Goal: Task Accomplishment & Management: Manage account settings

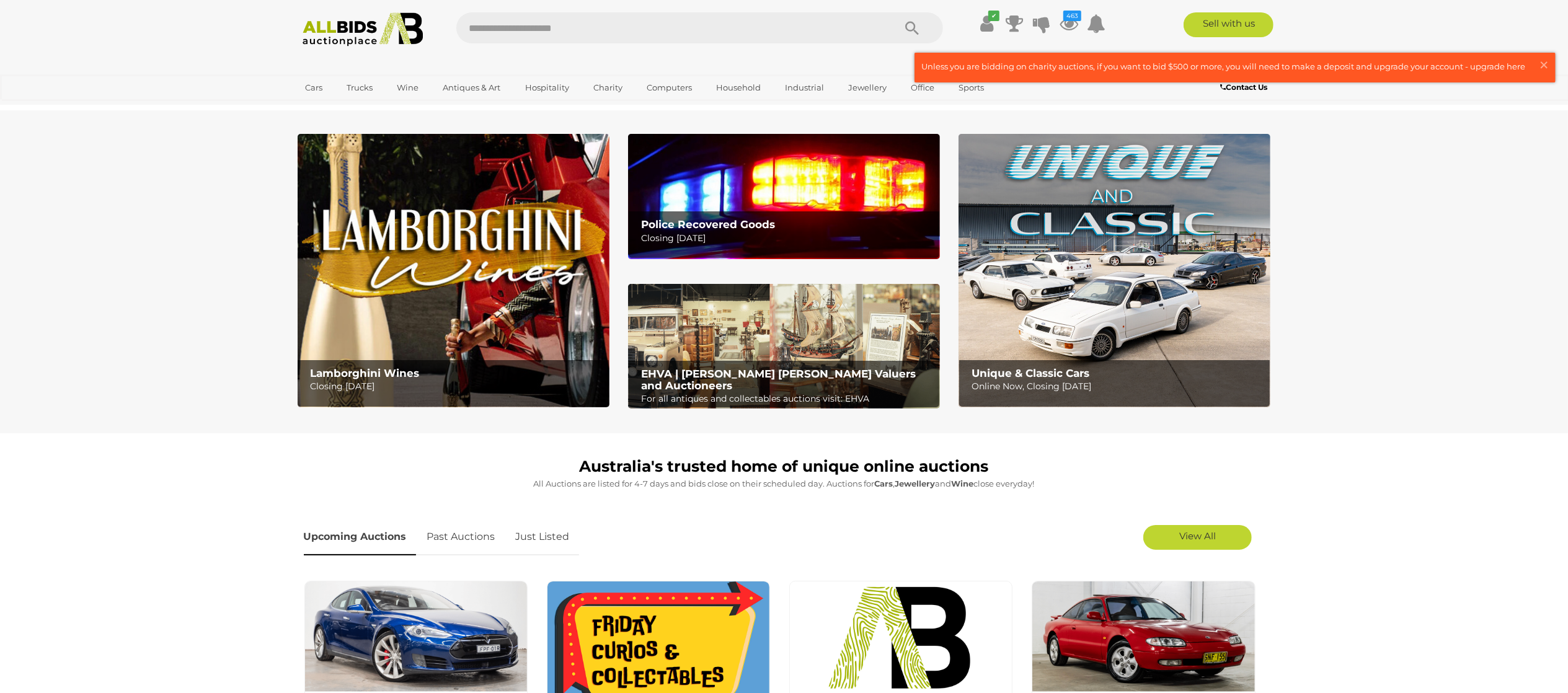
click at [567, 539] on link "Just Listed" at bounding box center [542, 537] width 72 height 36
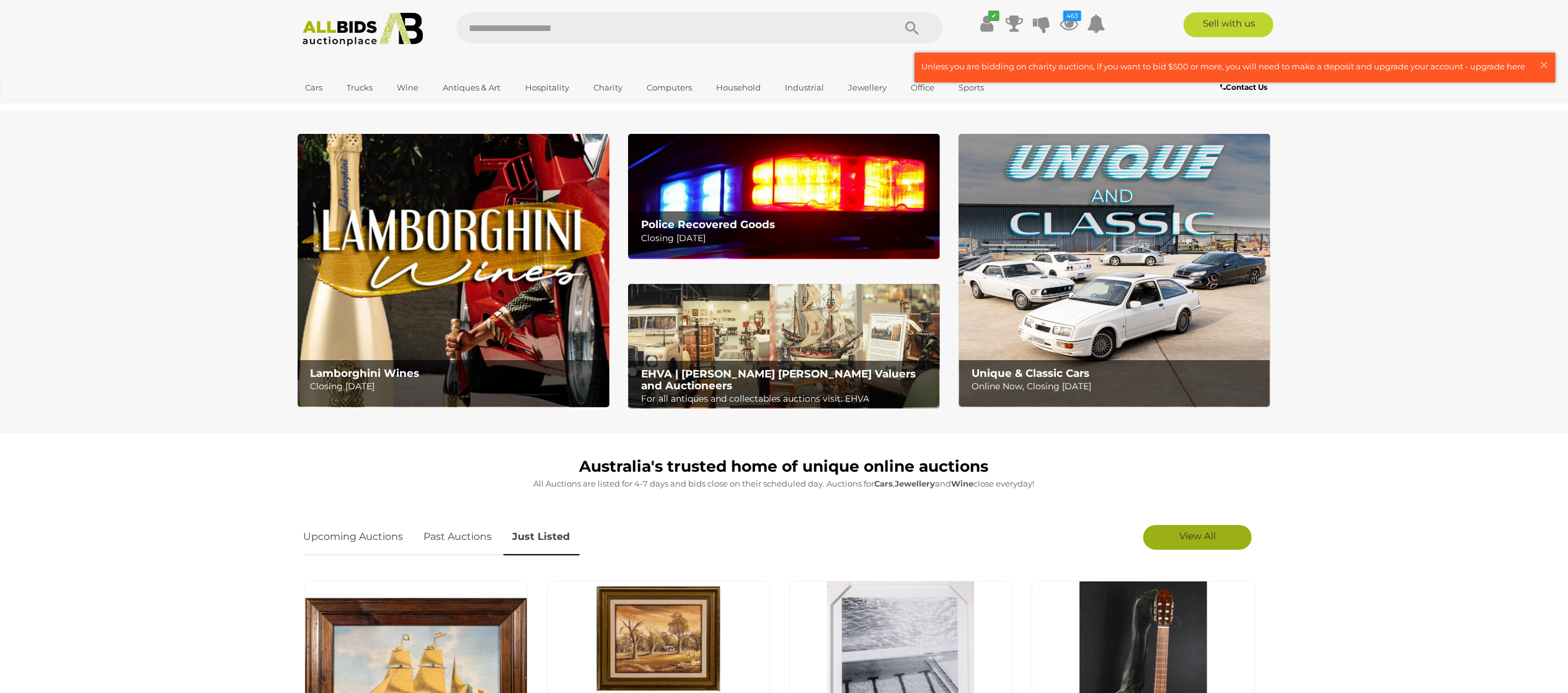
click at [1192, 538] on span "View All" at bounding box center [1197, 537] width 36 height 12
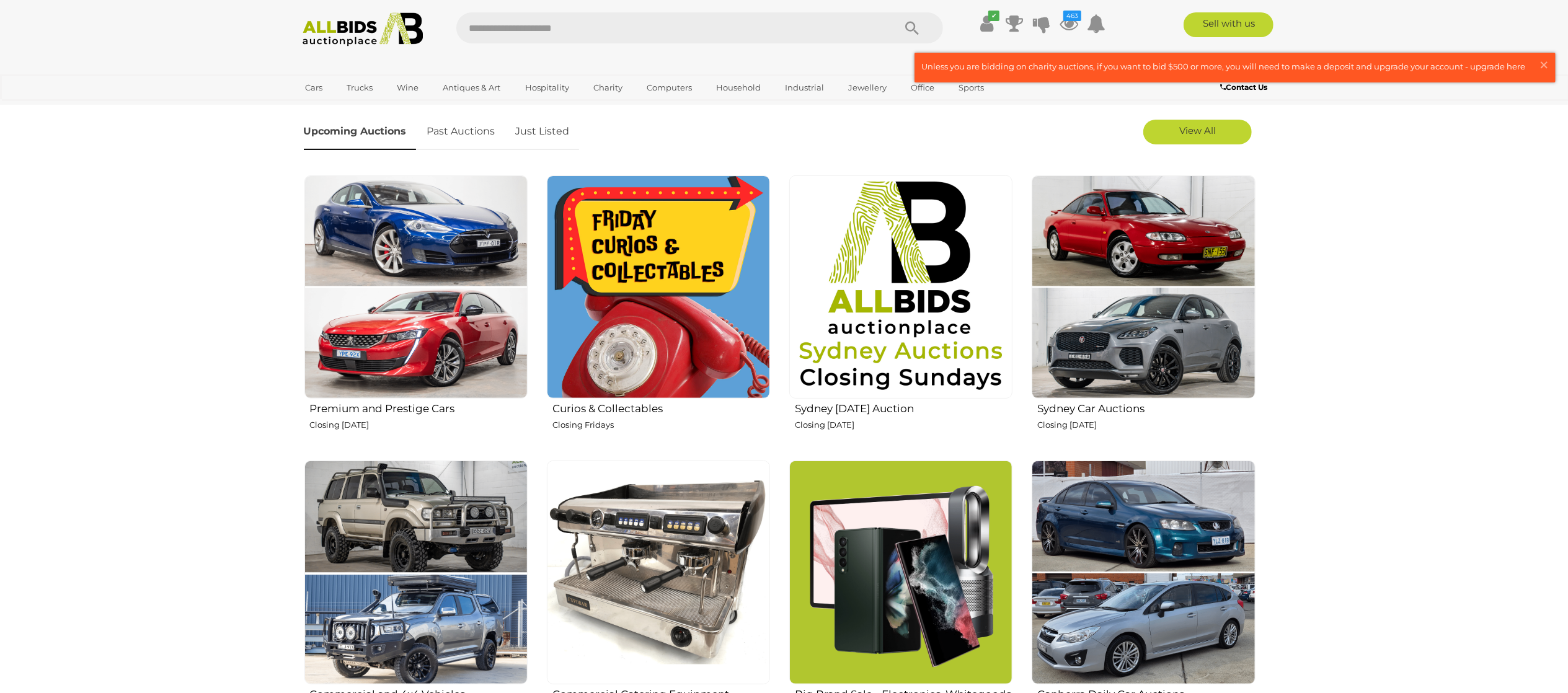
scroll to position [248, 0]
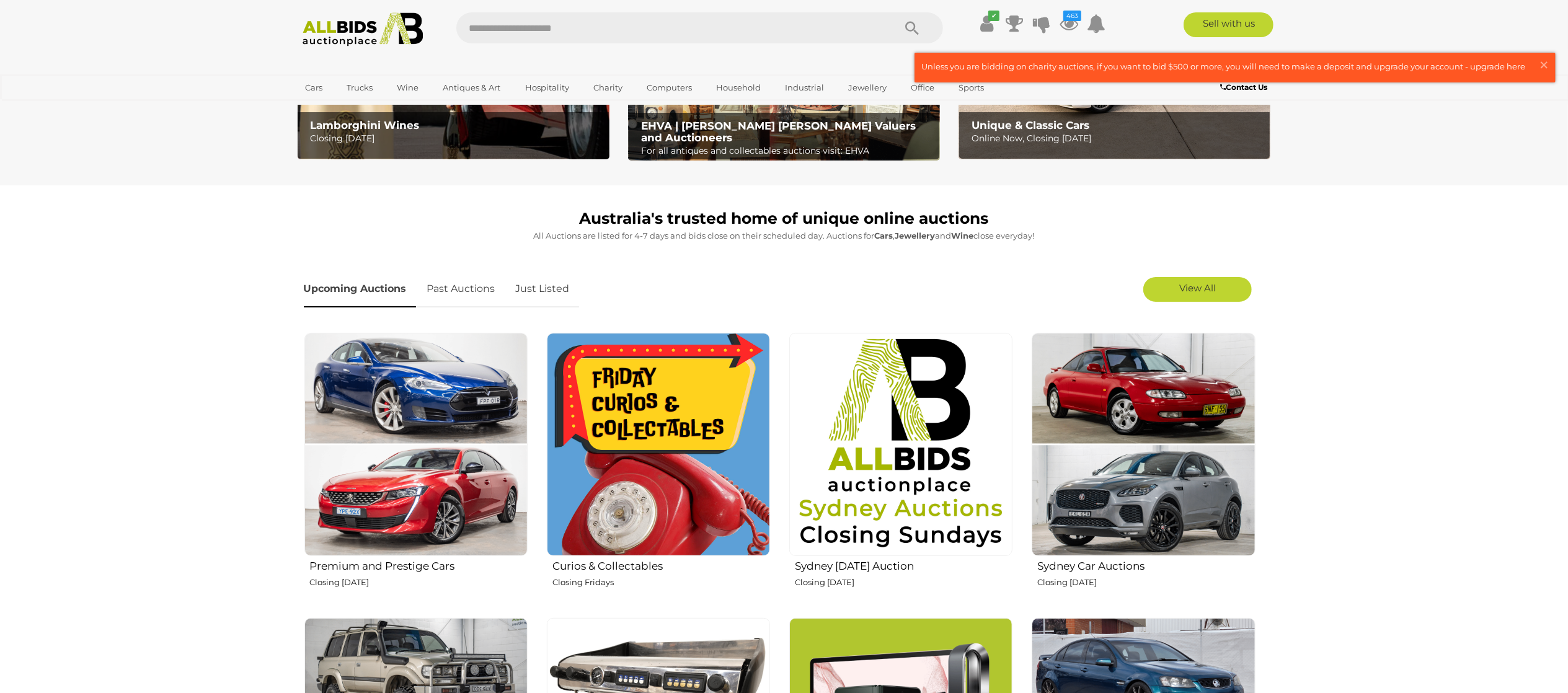
click at [559, 297] on link "Just Listed" at bounding box center [542, 288] width 72 height 36
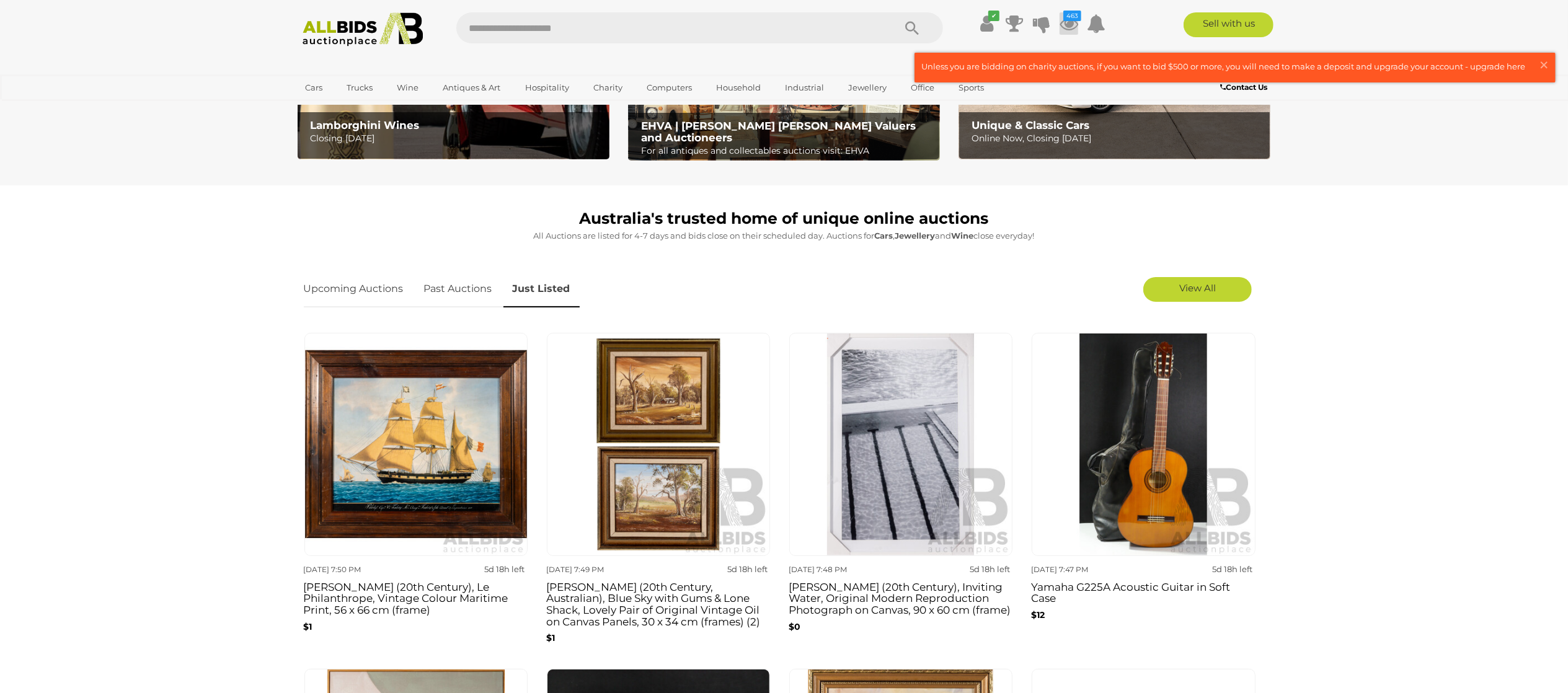
click at [1066, 24] on icon at bounding box center [1068, 23] width 19 height 22
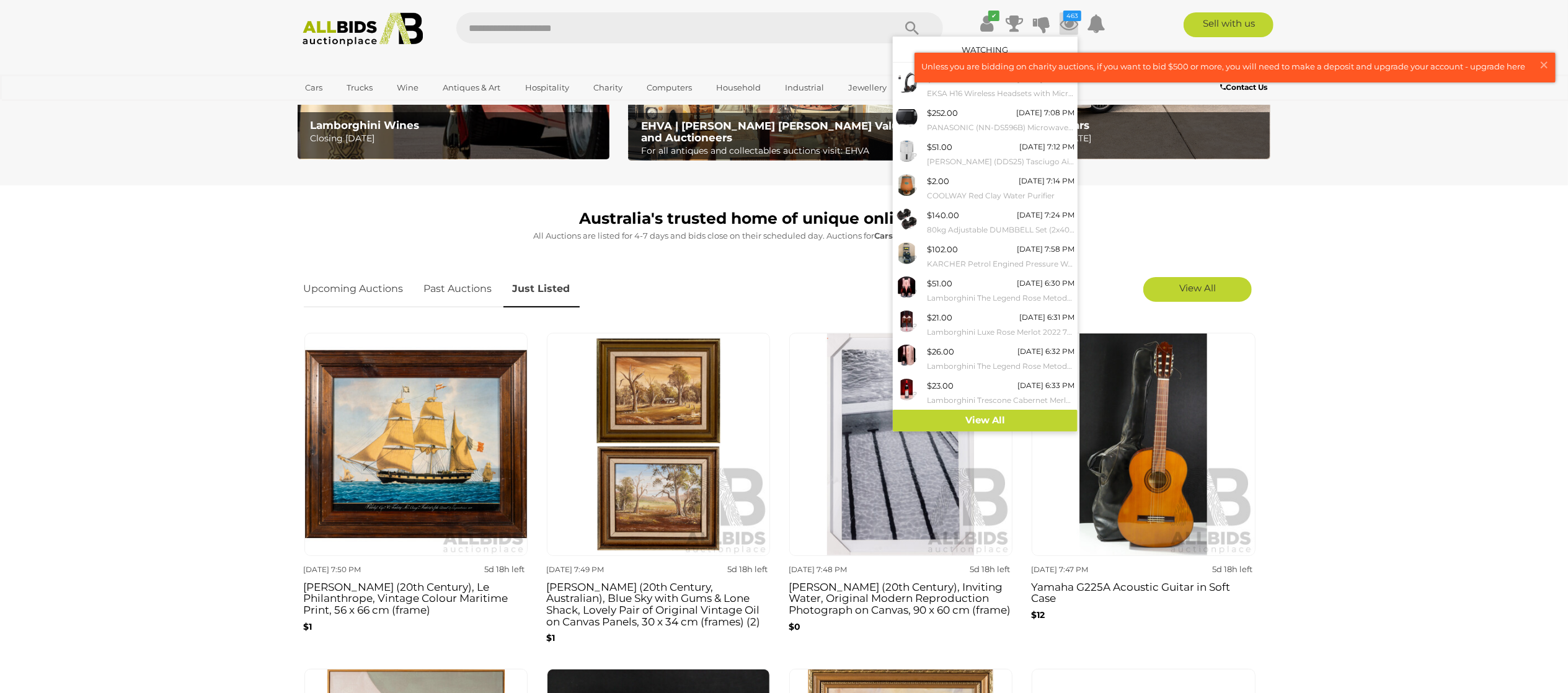
click at [995, 52] on link "Watching" at bounding box center [985, 50] width 47 height 10
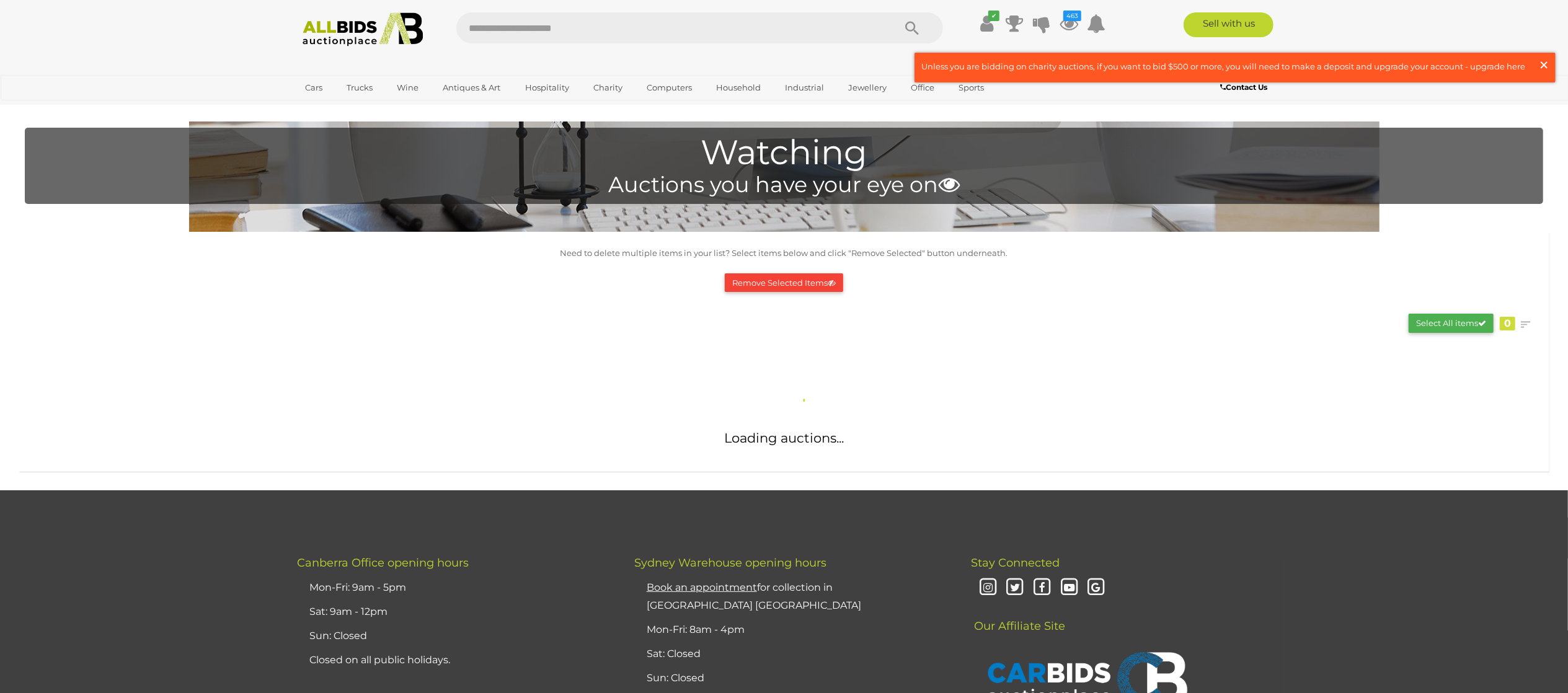
click at [1541, 62] on span "×" at bounding box center [1543, 65] width 11 height 24
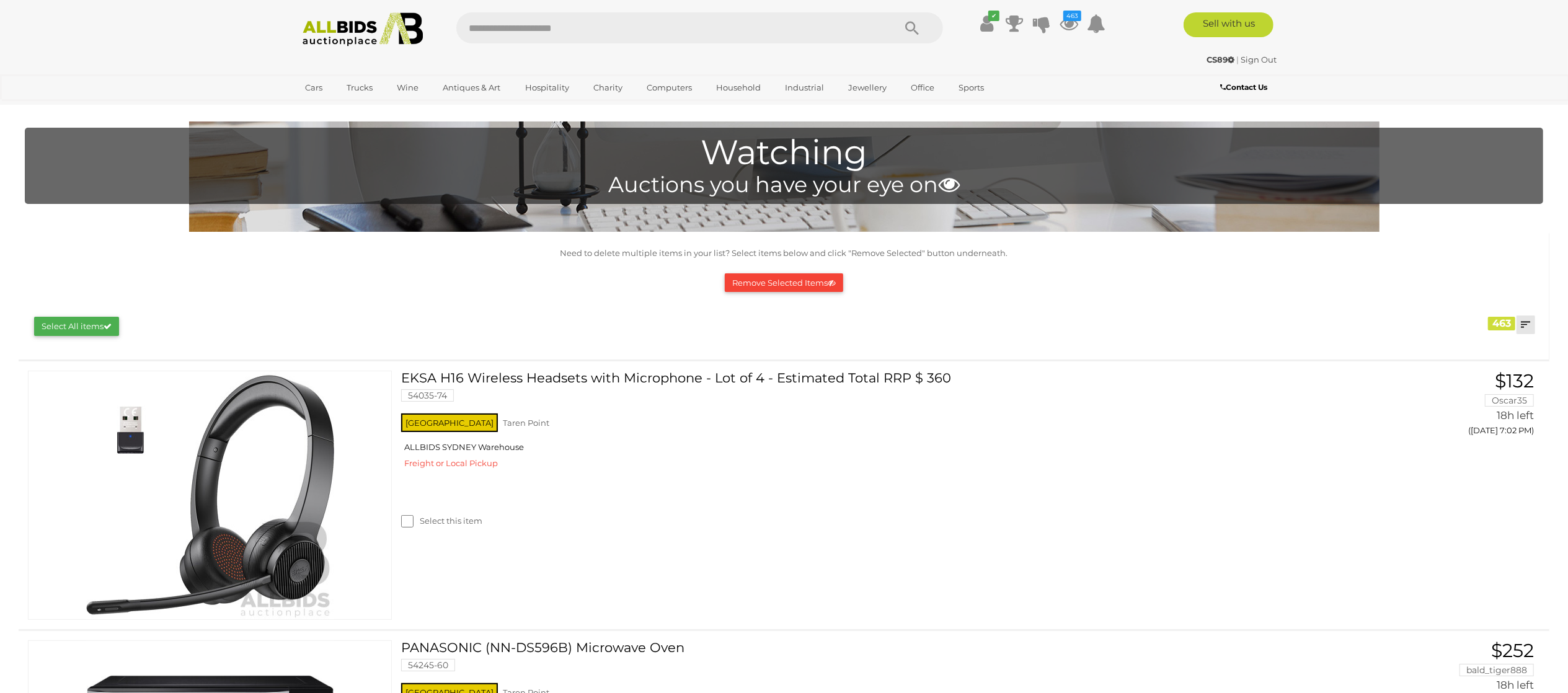
click at [1530, 331] on link at bounding box center [1525, 325] width 19 height 19
click at [1517, 346] on link "Closing First" at bounding box center [1443, 350] width 185 height 22
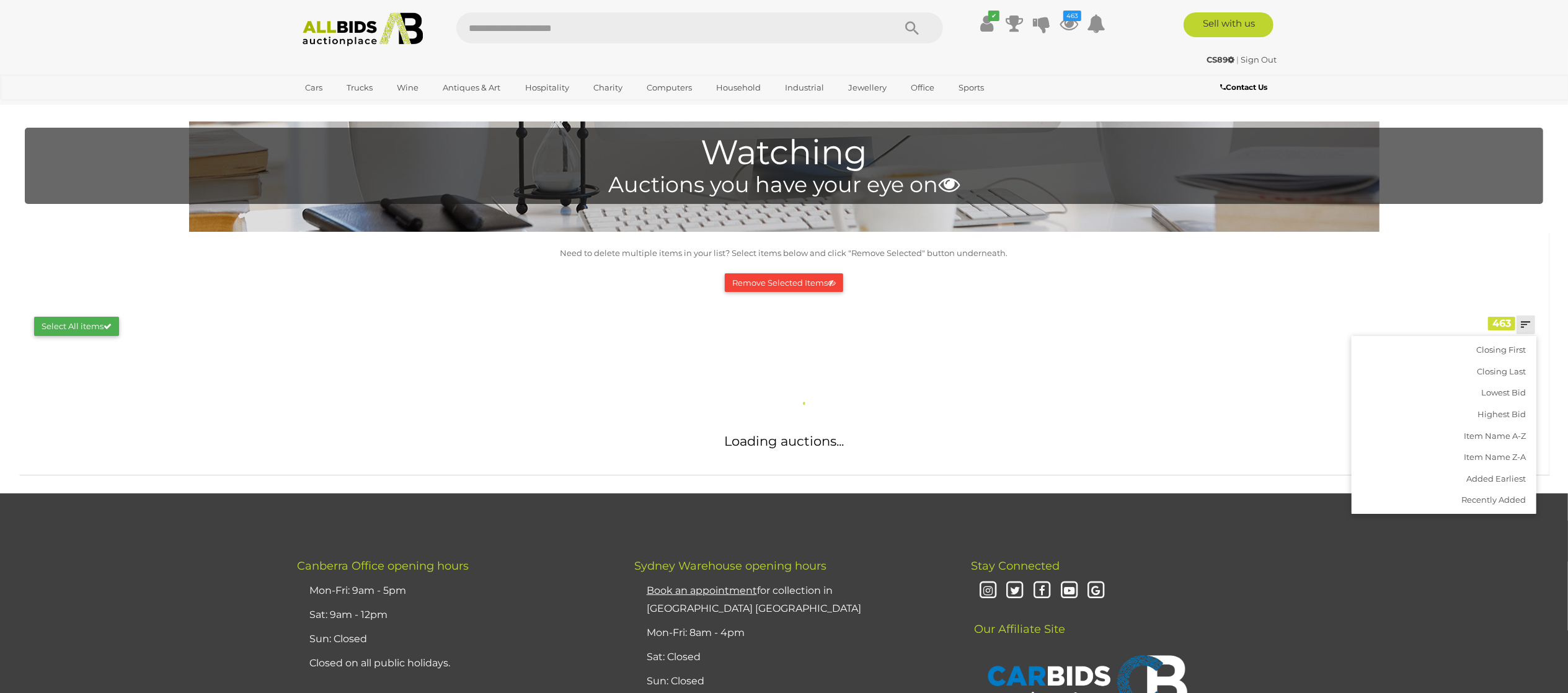
click at [1518, 284] on div "Remove Selected Items" at bounding box center [784, 282] width 1505 height 31
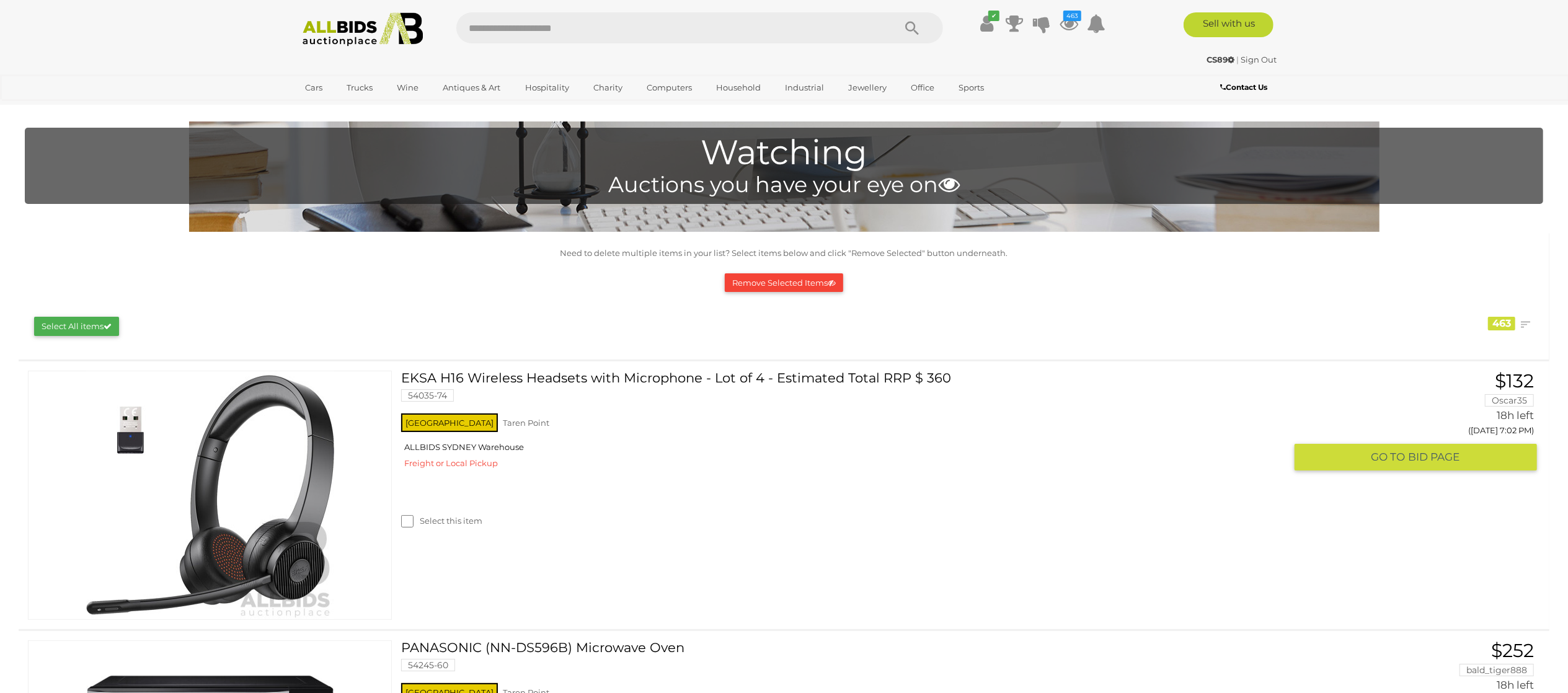
click at [459, 516] on label "Select this item" at bounding box center [442, 521] width 81 height 12
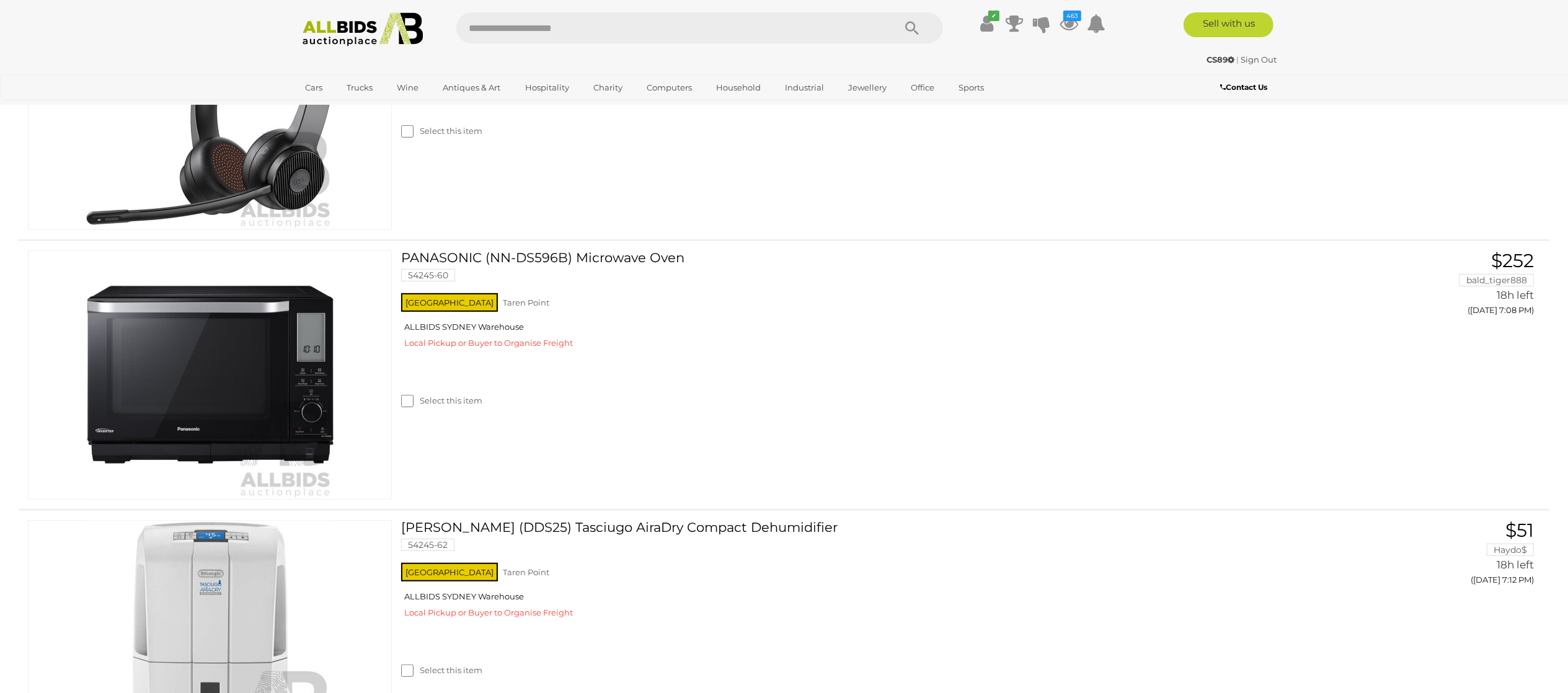
scroll to position [497, 0]
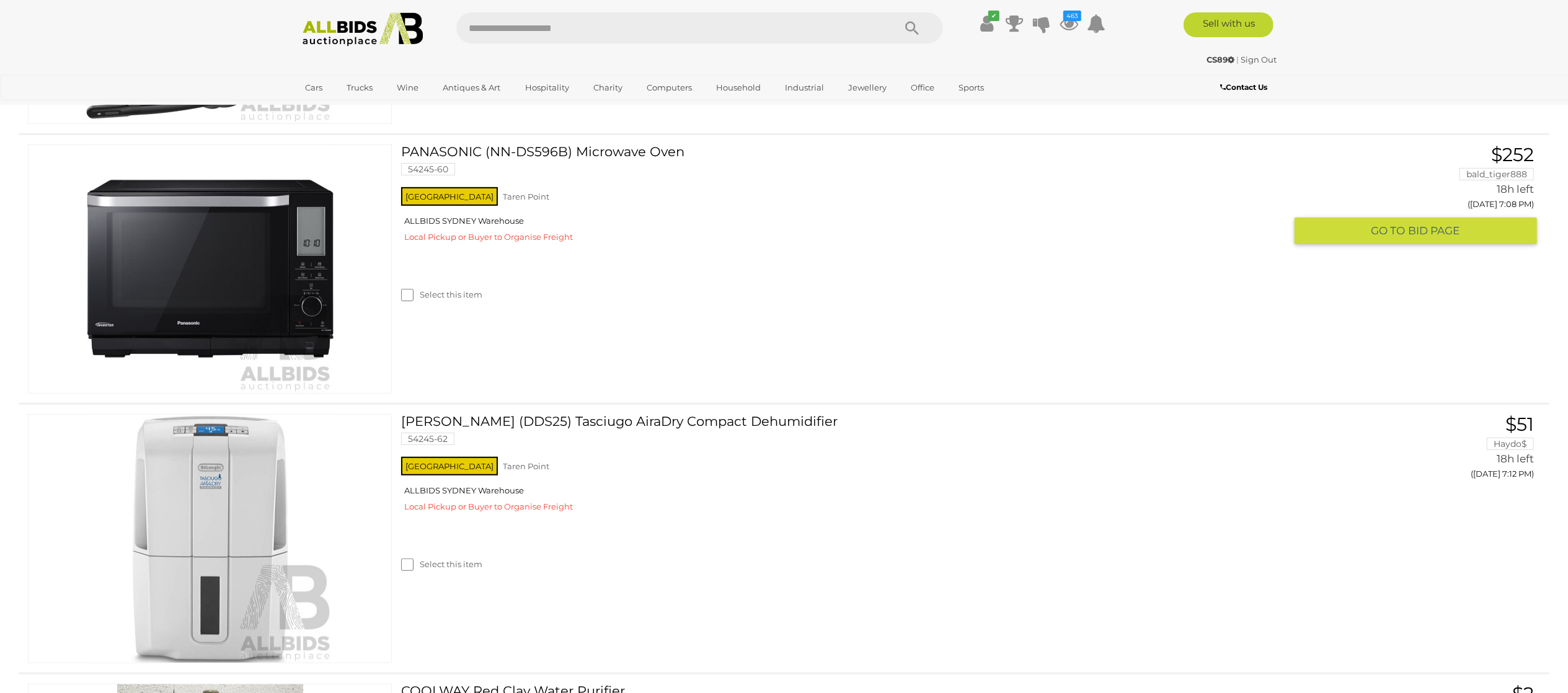
click at [473, 297] on label "Select this item" at bounding box center [442, 295] width 81 height 12
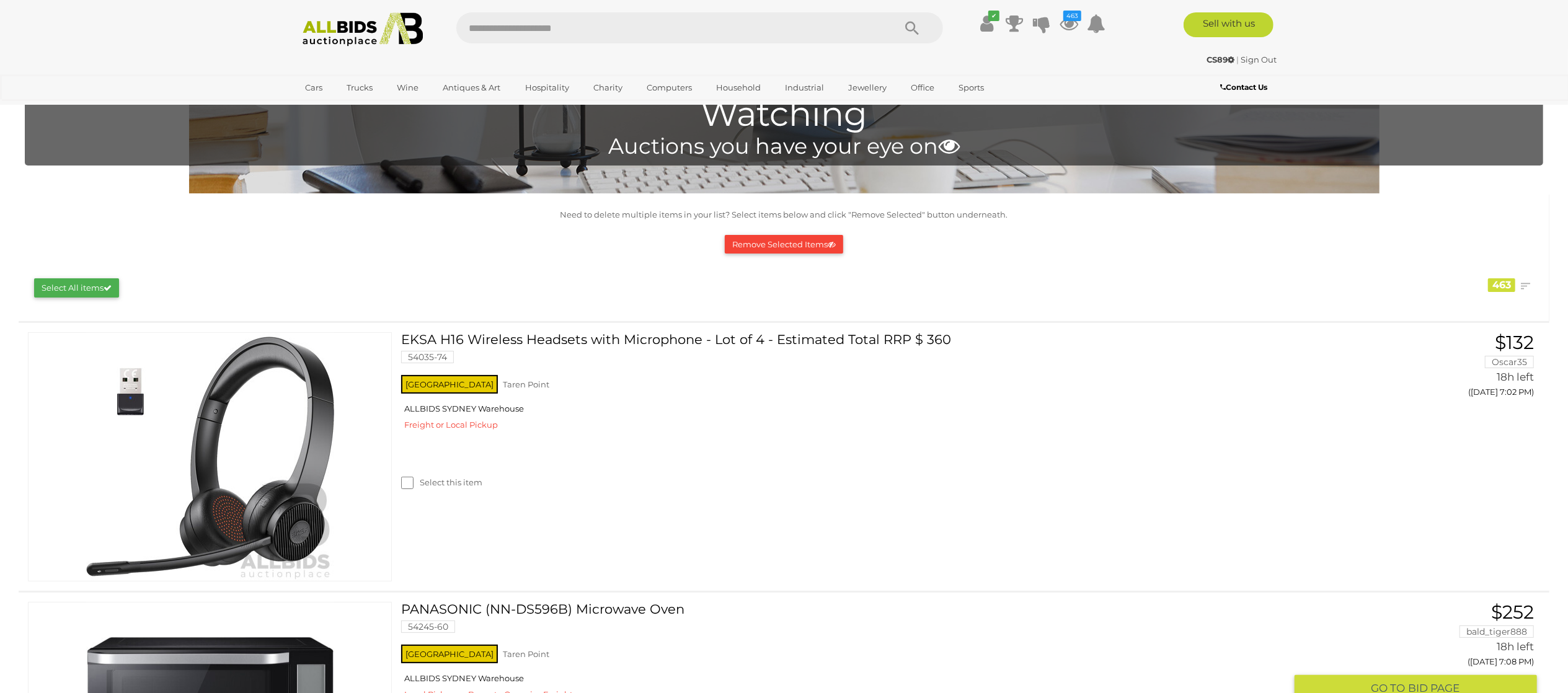
scroll to position [0, 0]
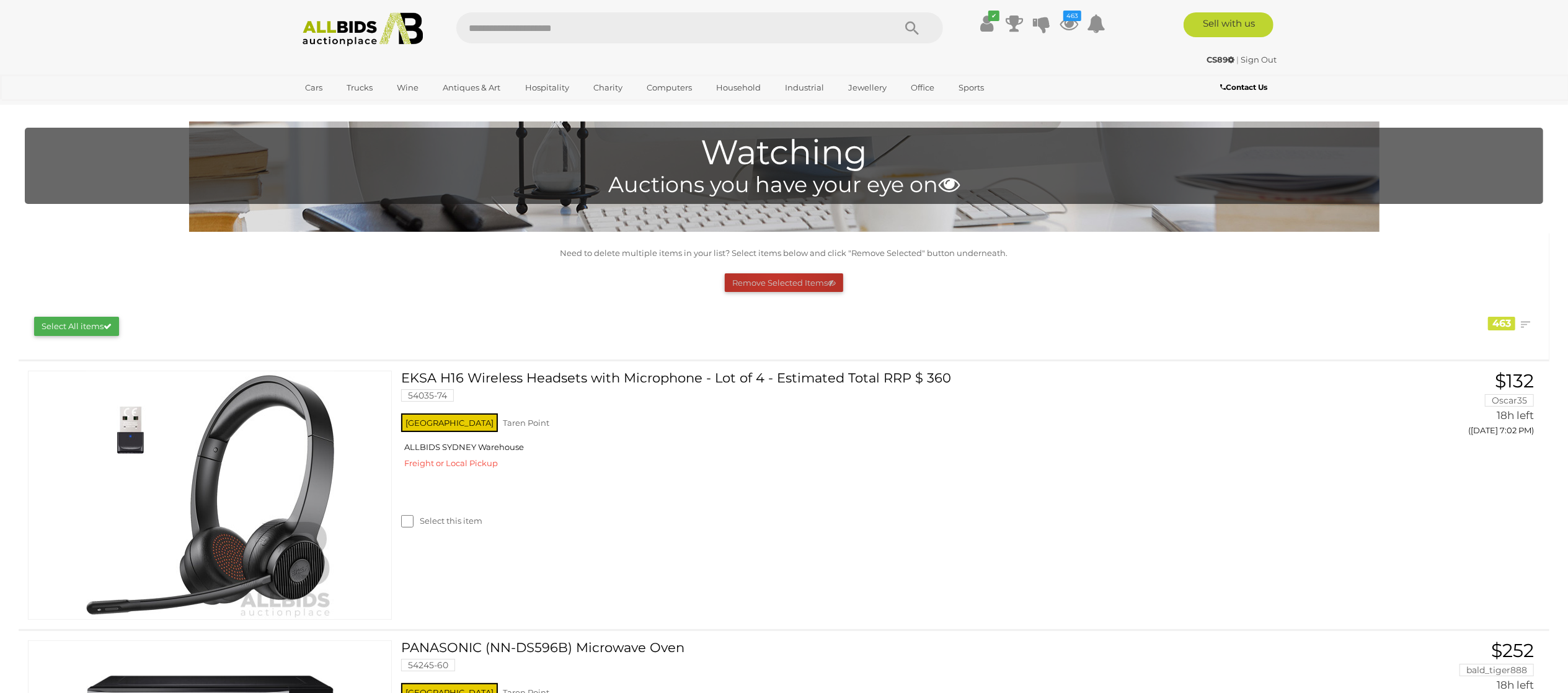
click at [779, 282] on button "Remove Selected Items" at bounding box center [784, 283] width 118 height 20
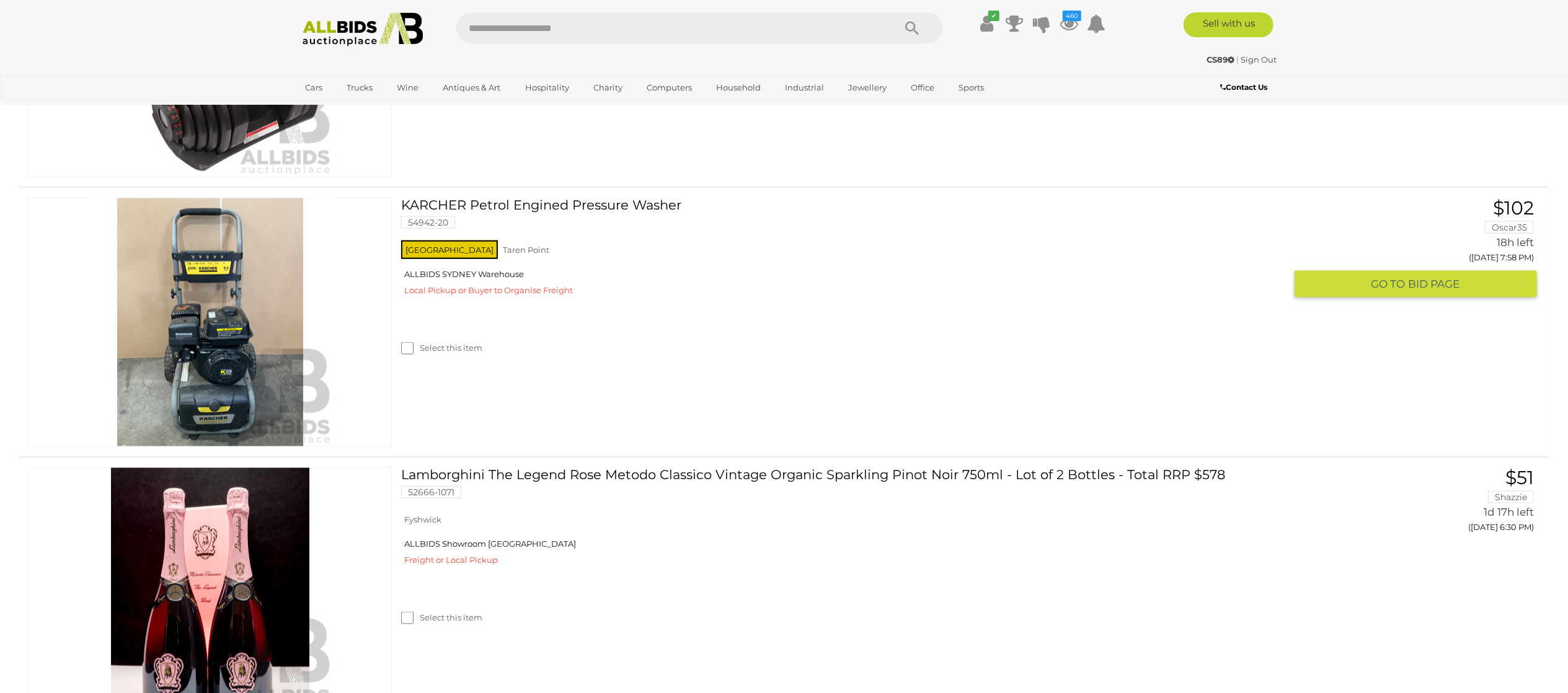
click at [445, 351] on label "Select this item" at bounding box center [442, 348] width 81 height 12
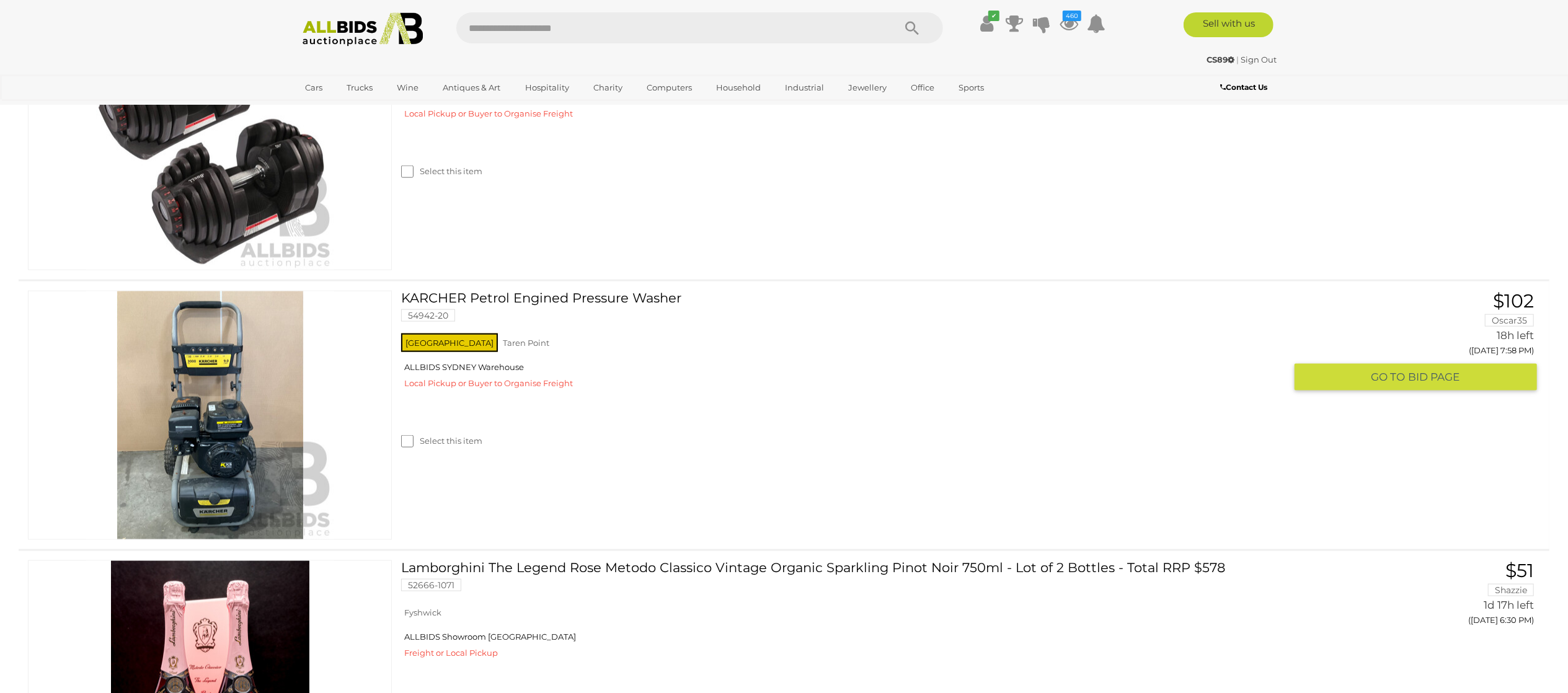
scroll to position [1274, 0]
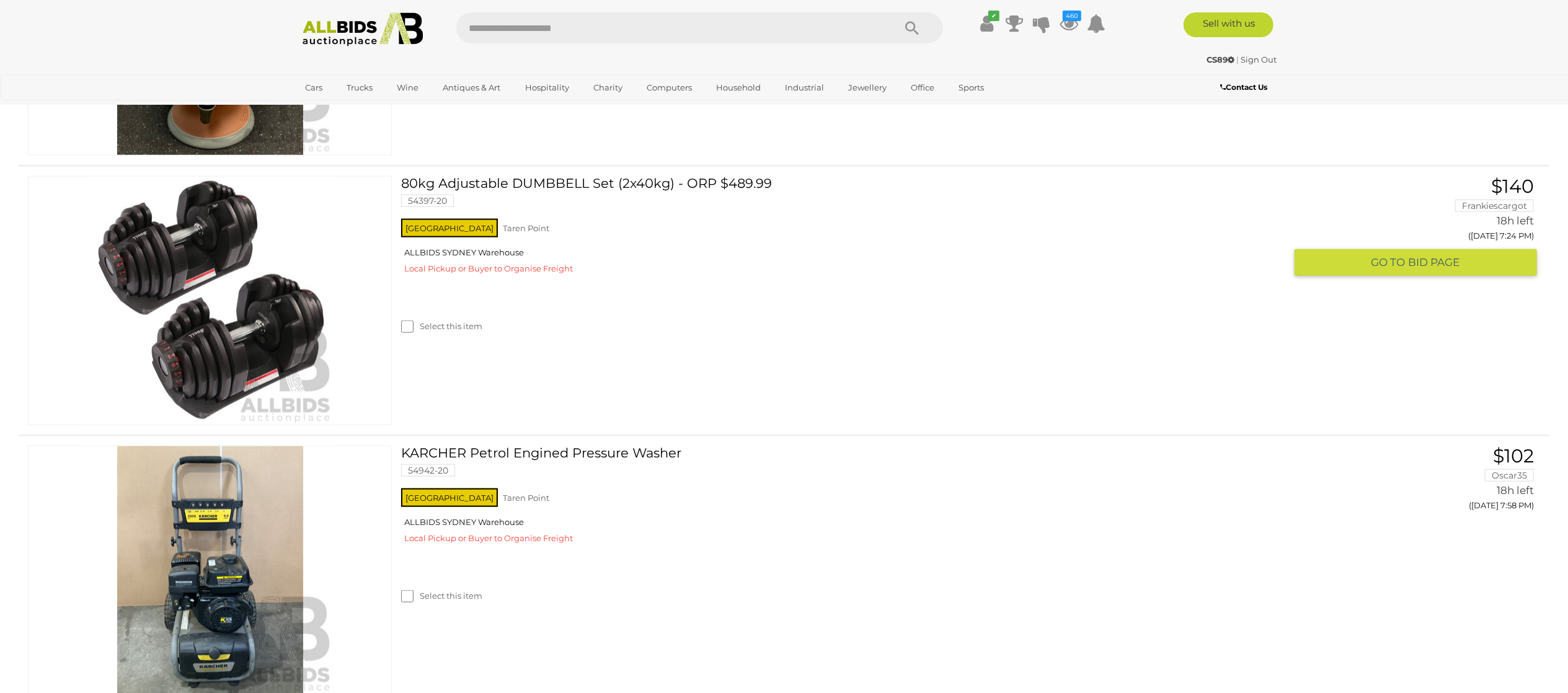
click at [452, 330] on label "Select this item" at bounding box center [442, 326] width 81 height 12
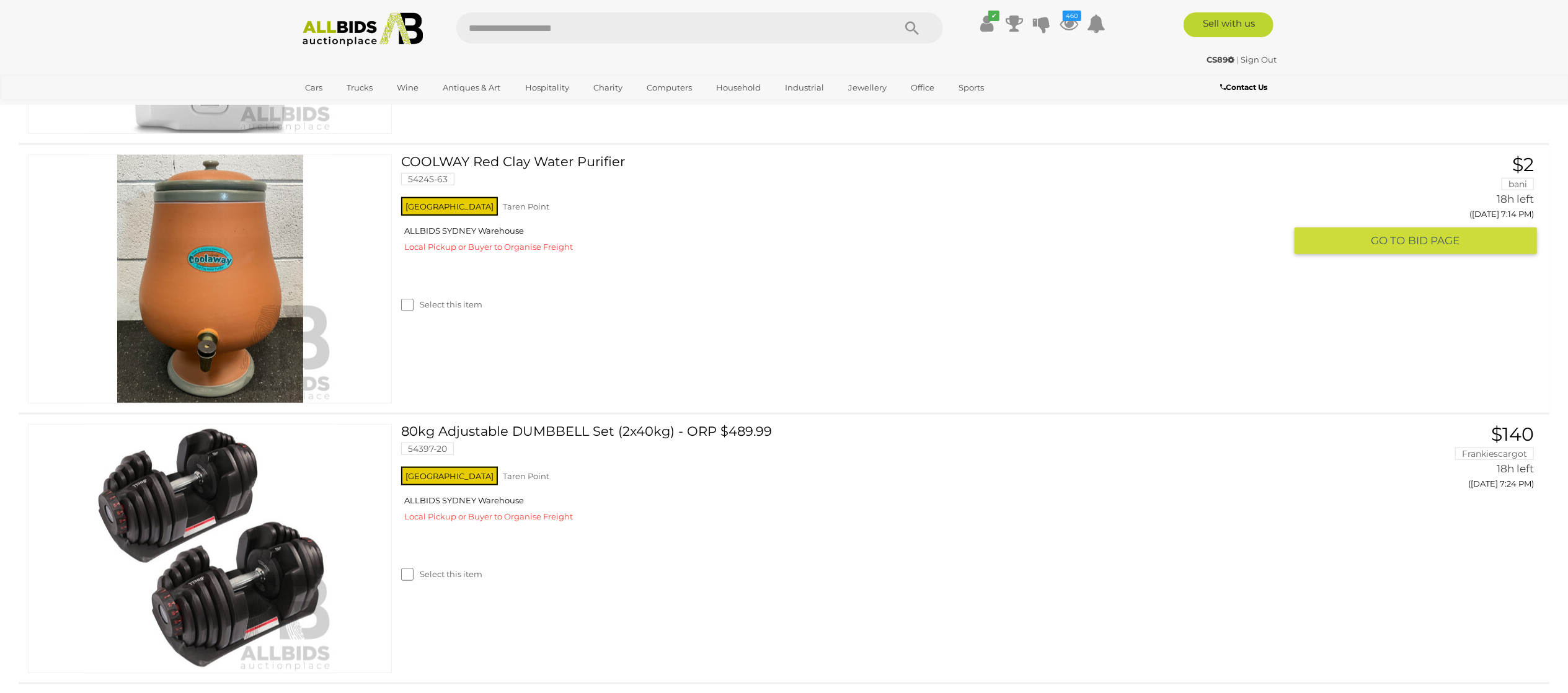
click at [433, 307] on label "Select this item" at bounding box center [442, 305] width 81 height 12
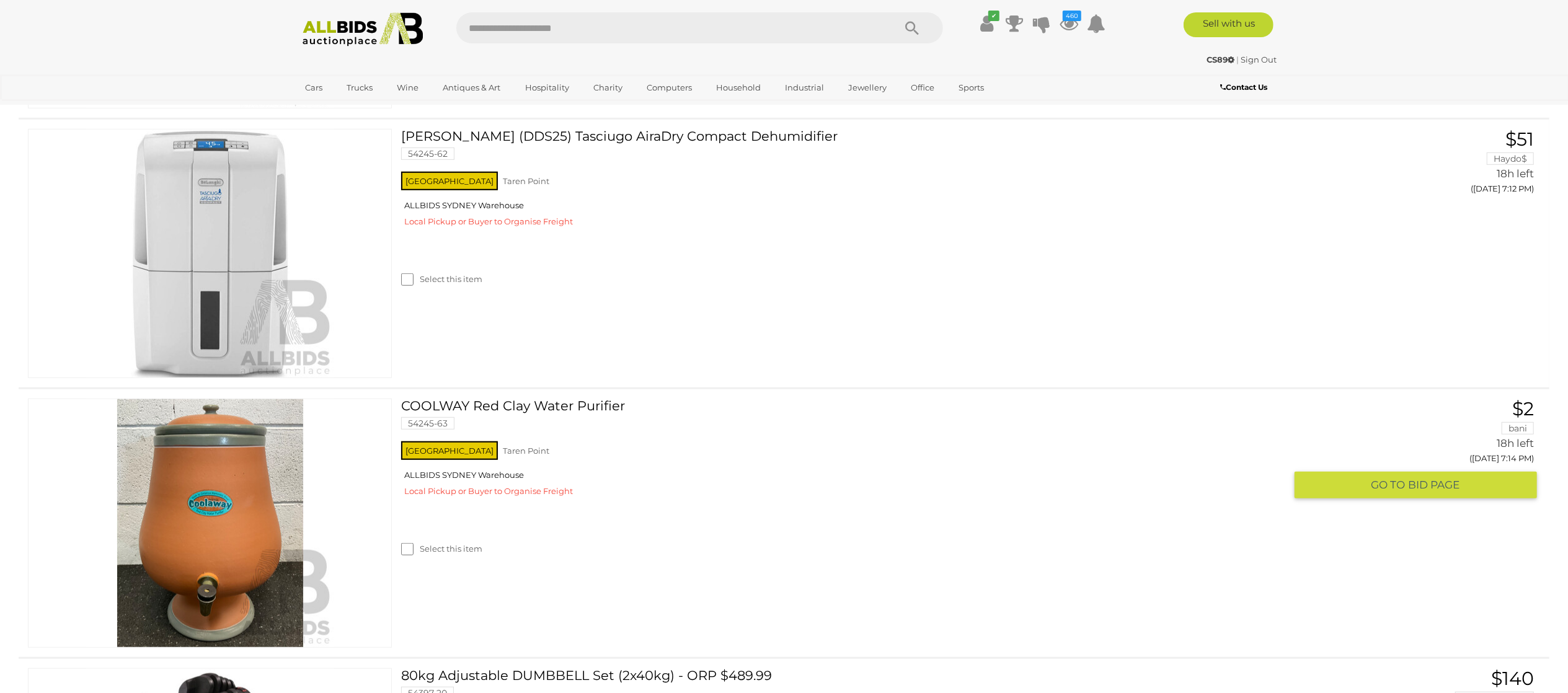
scroll to position [778, 0]
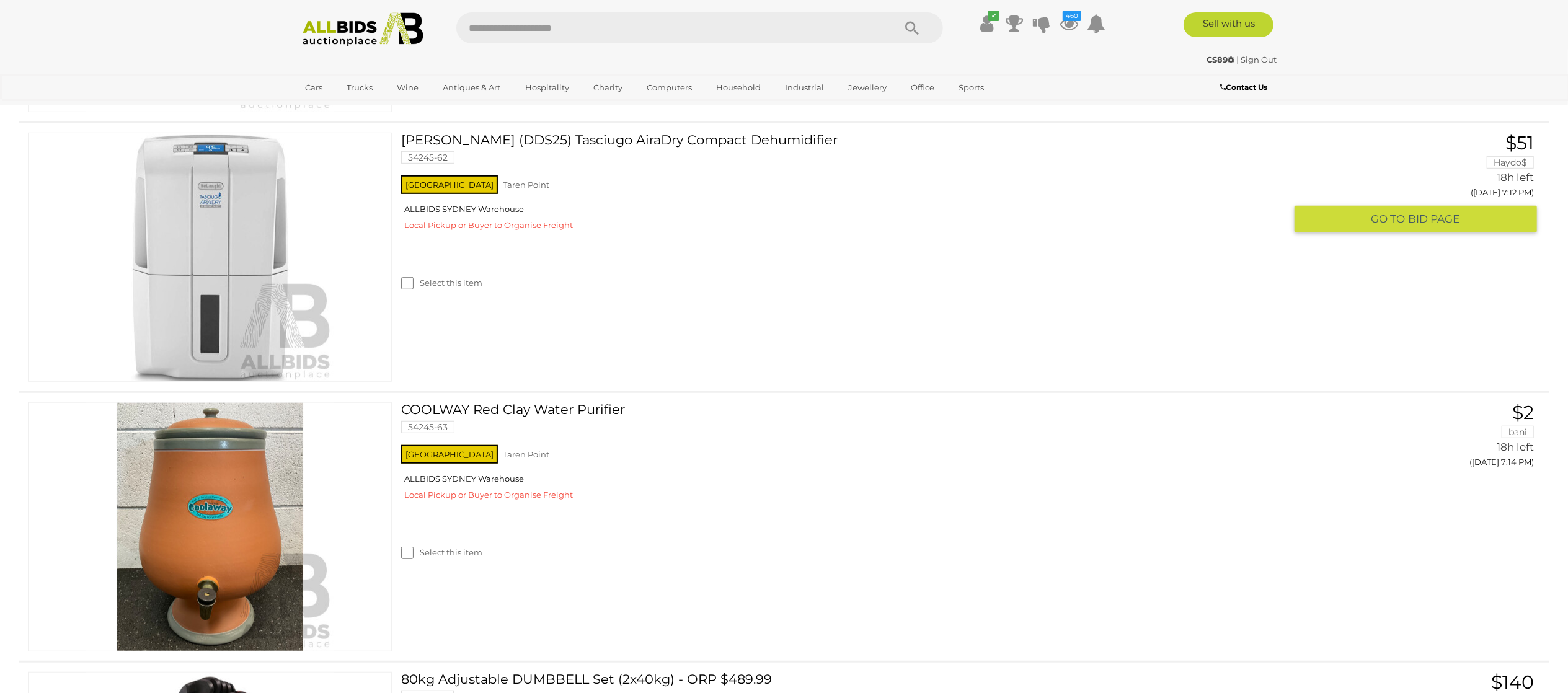
click at [457, 281] on label "Select this item" at bounding box center [442, 283] width 81 height 12
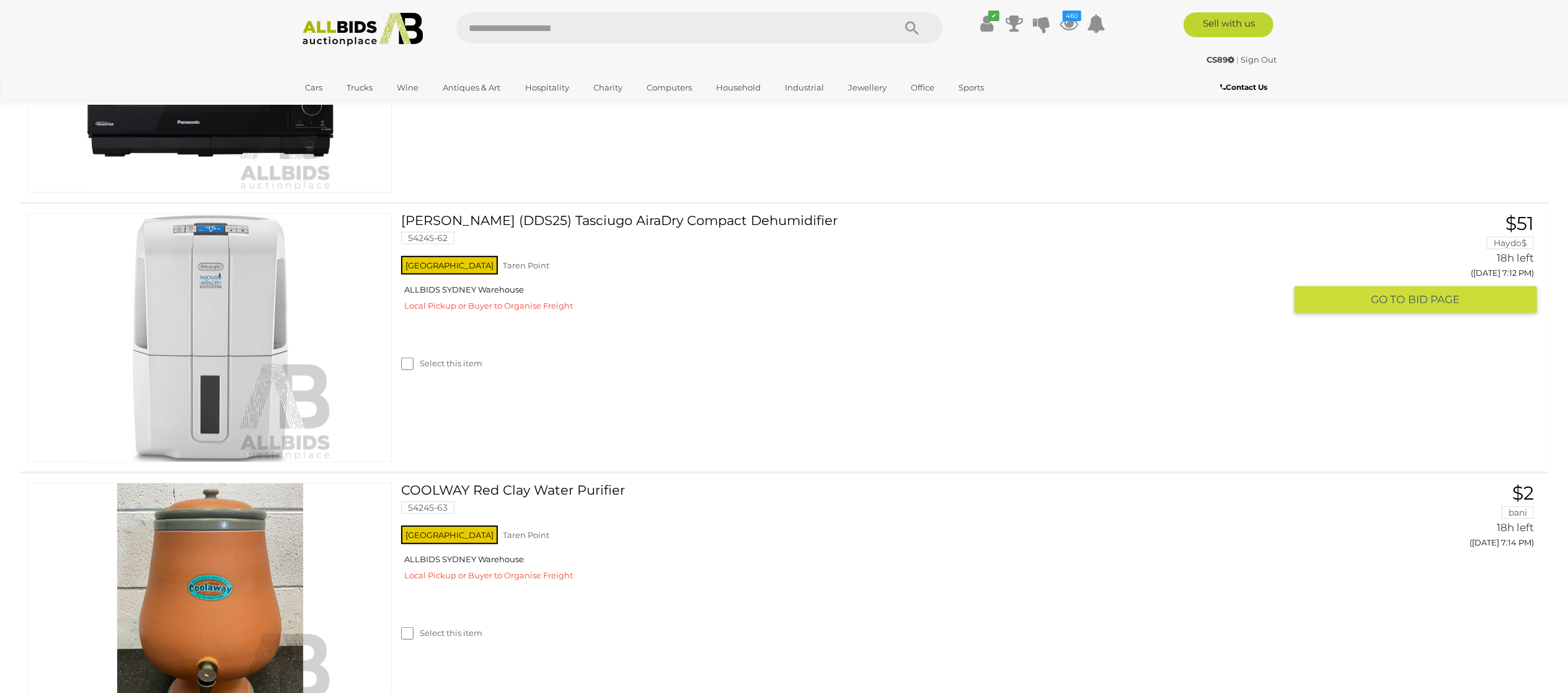
scroll to position [654, 0]
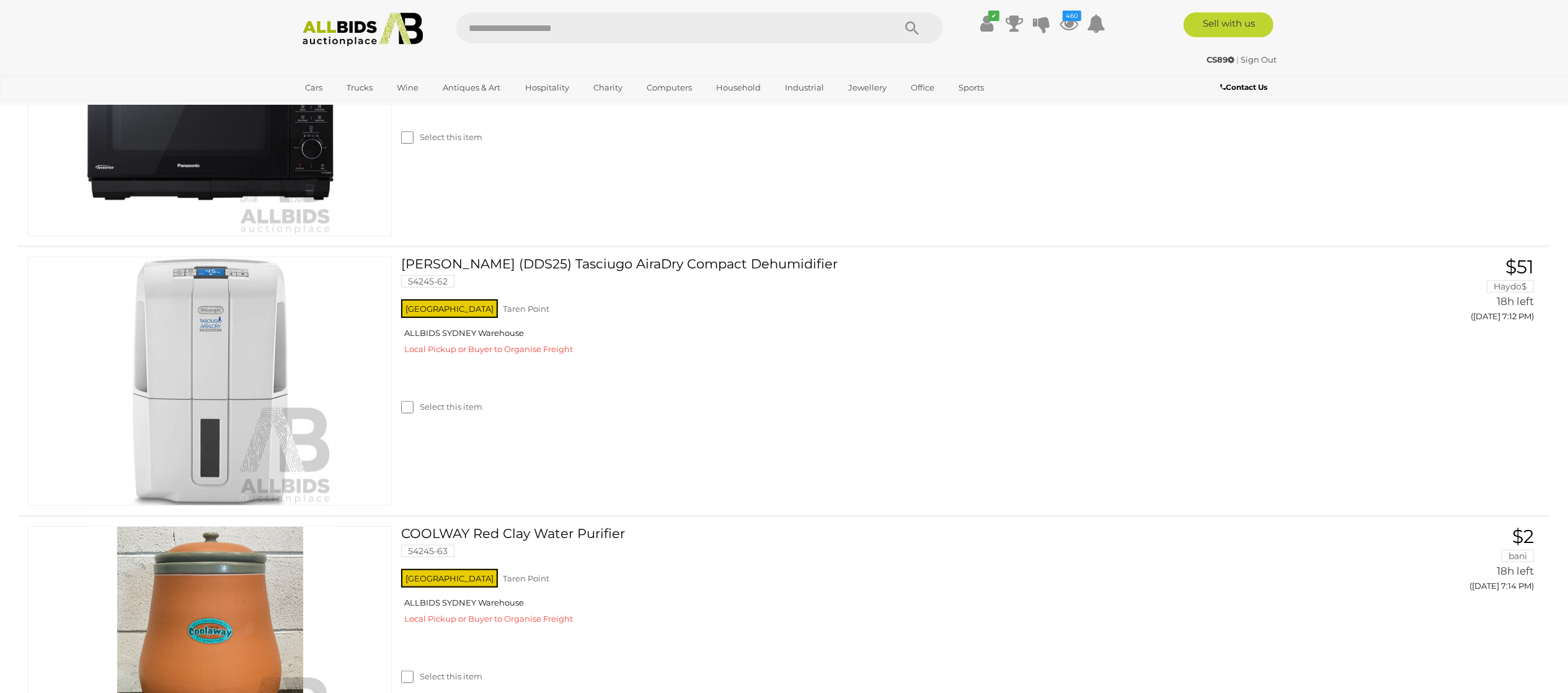
click at [437, 141] on label "Select this item" at bounding box center [442, 138] width 81 height 12
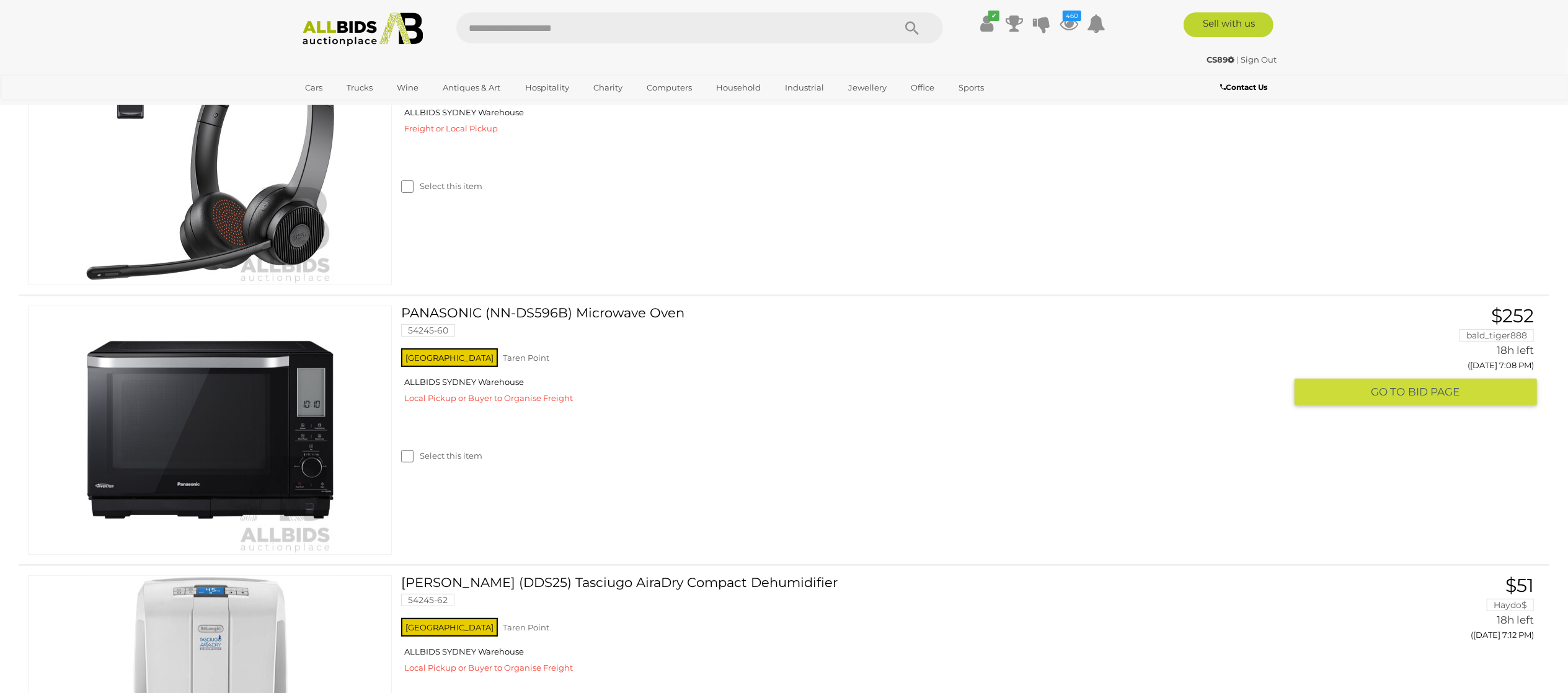
scroll to position [282, 0]
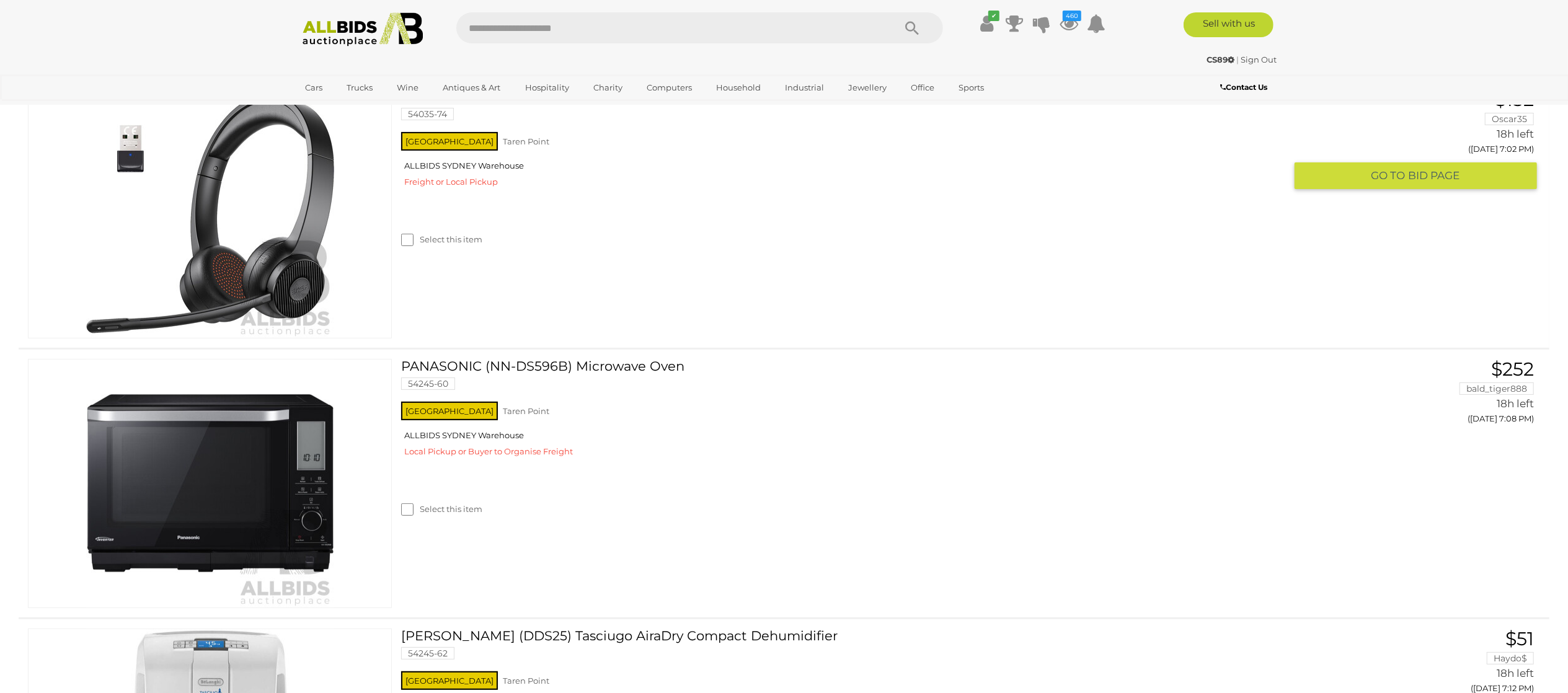
click at [435, 235] on label "Select this item" at bounding box center [442, 239] width 81 height 12
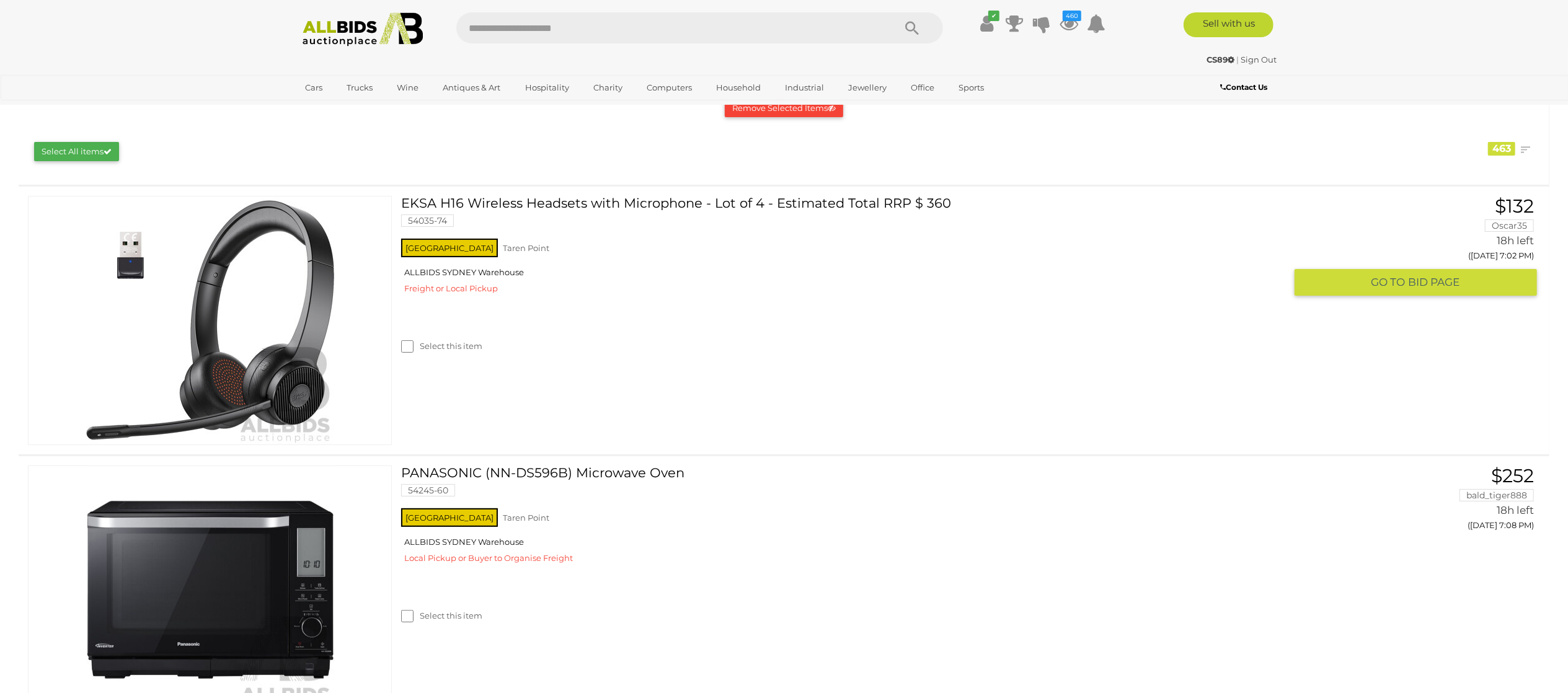
scroll to position [124, 0]
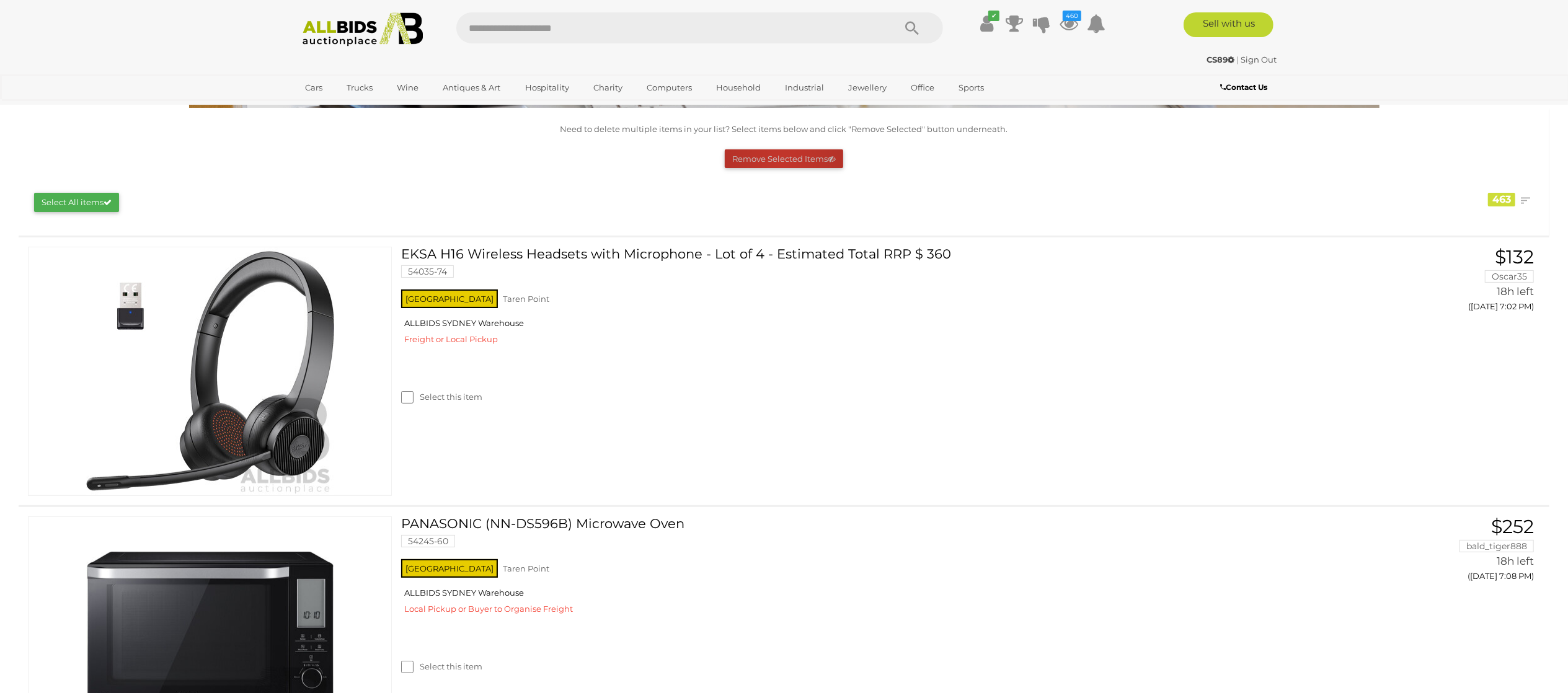
click at [782, 163] on button "Remove Selected Items" at bounding box center [784, 159] width 118 height 20
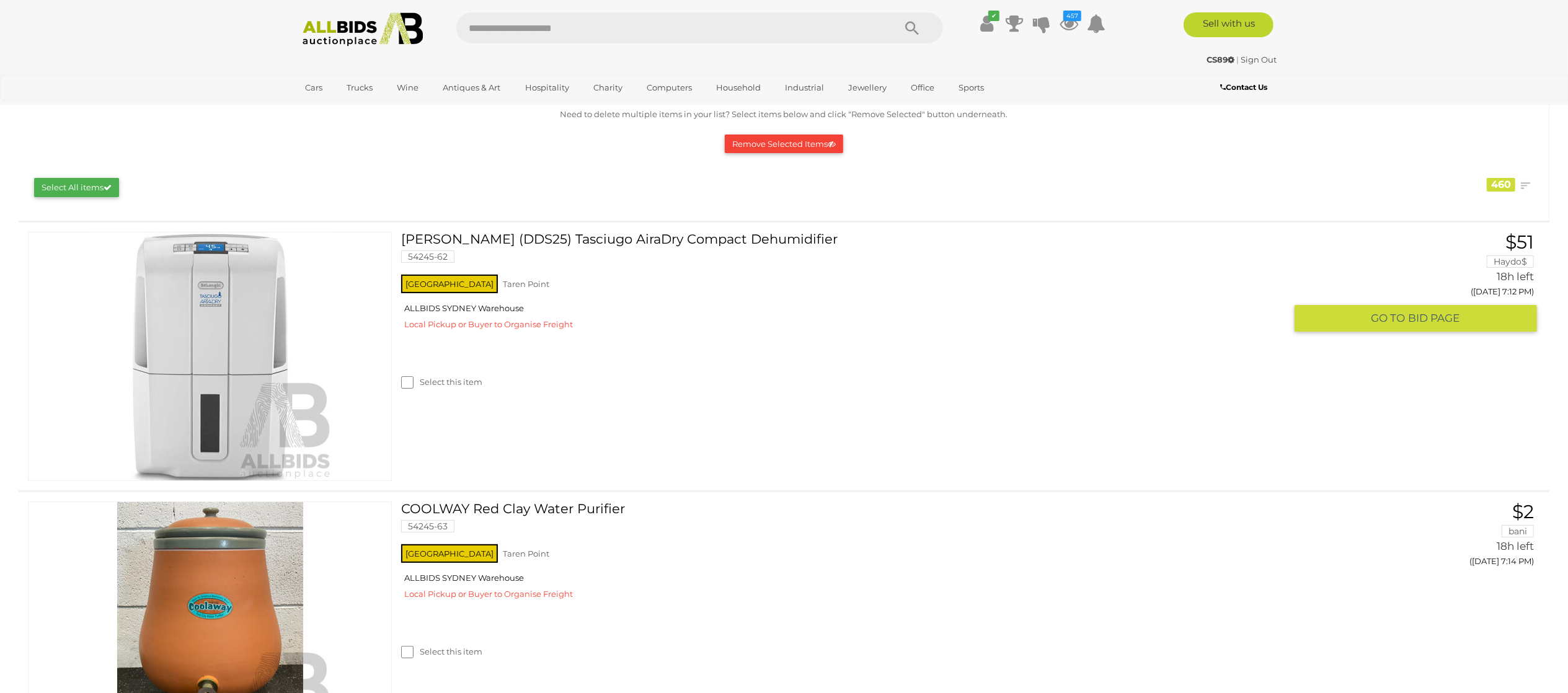
scroll to position [0, 0]
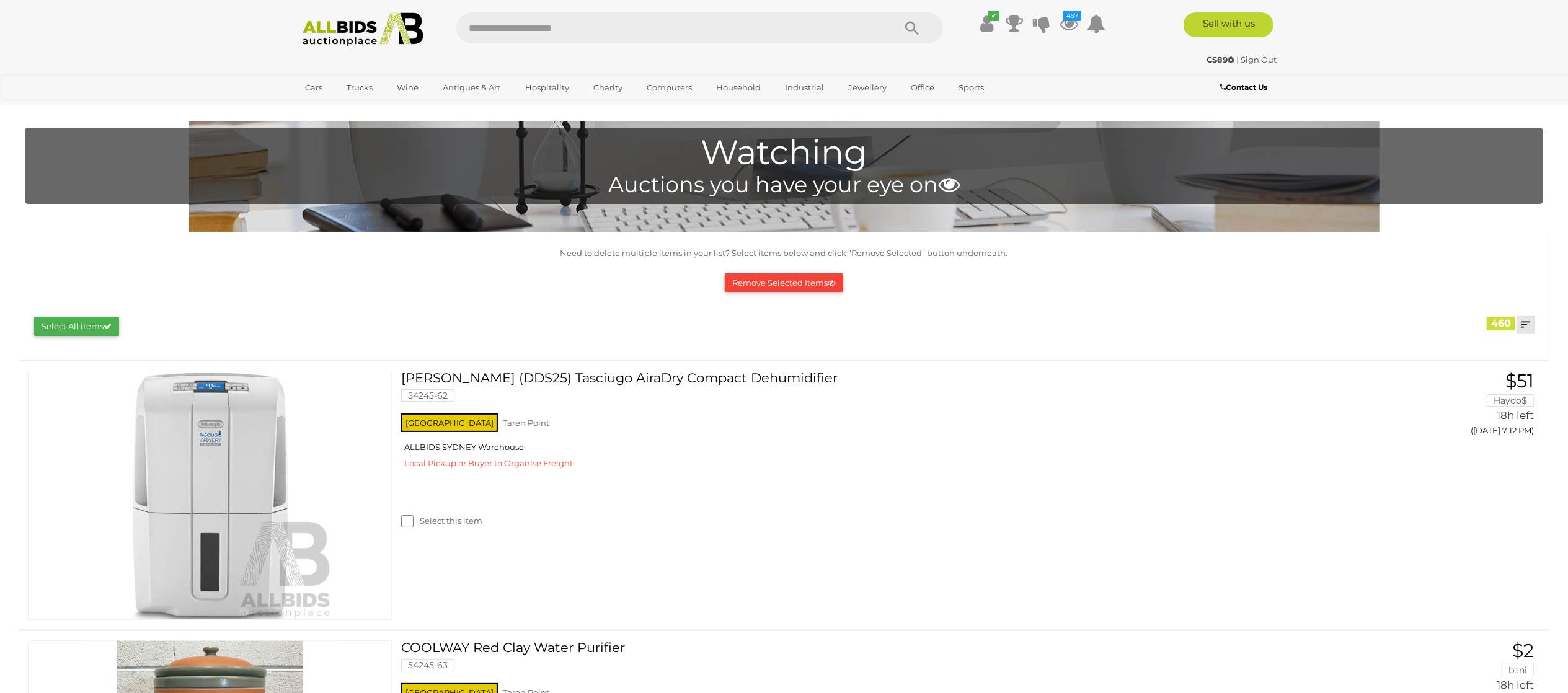
click at [1519, 331] on link at bounding box center [1525, 325] width 19 height 19
click at [1505, 354] on link "Closing First" at bounding box center [1443, 350] width 185 height 22
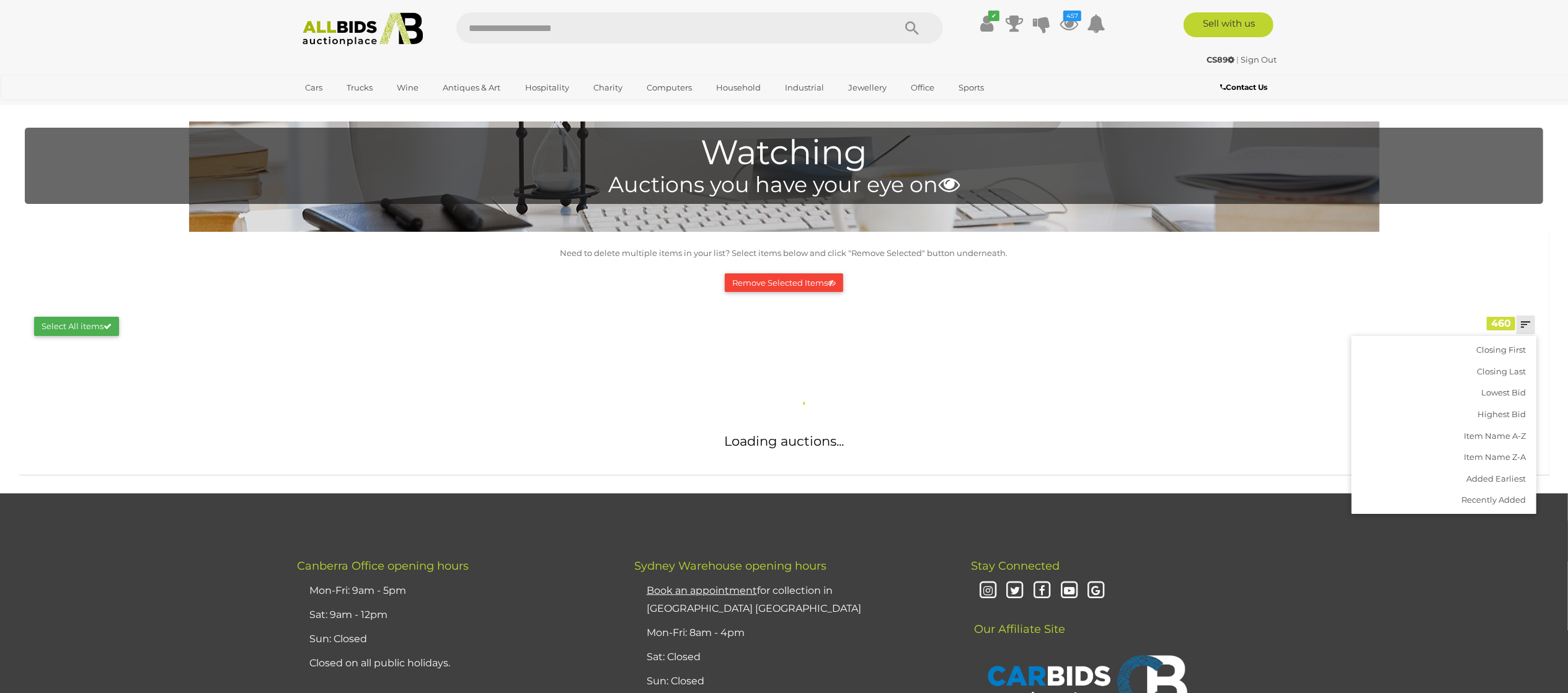
click at [1464, 263] on div "Need to delete multiple items in your list? Select items below and click "Remov…" at bounding box center [784, 296] width 1518 height 100
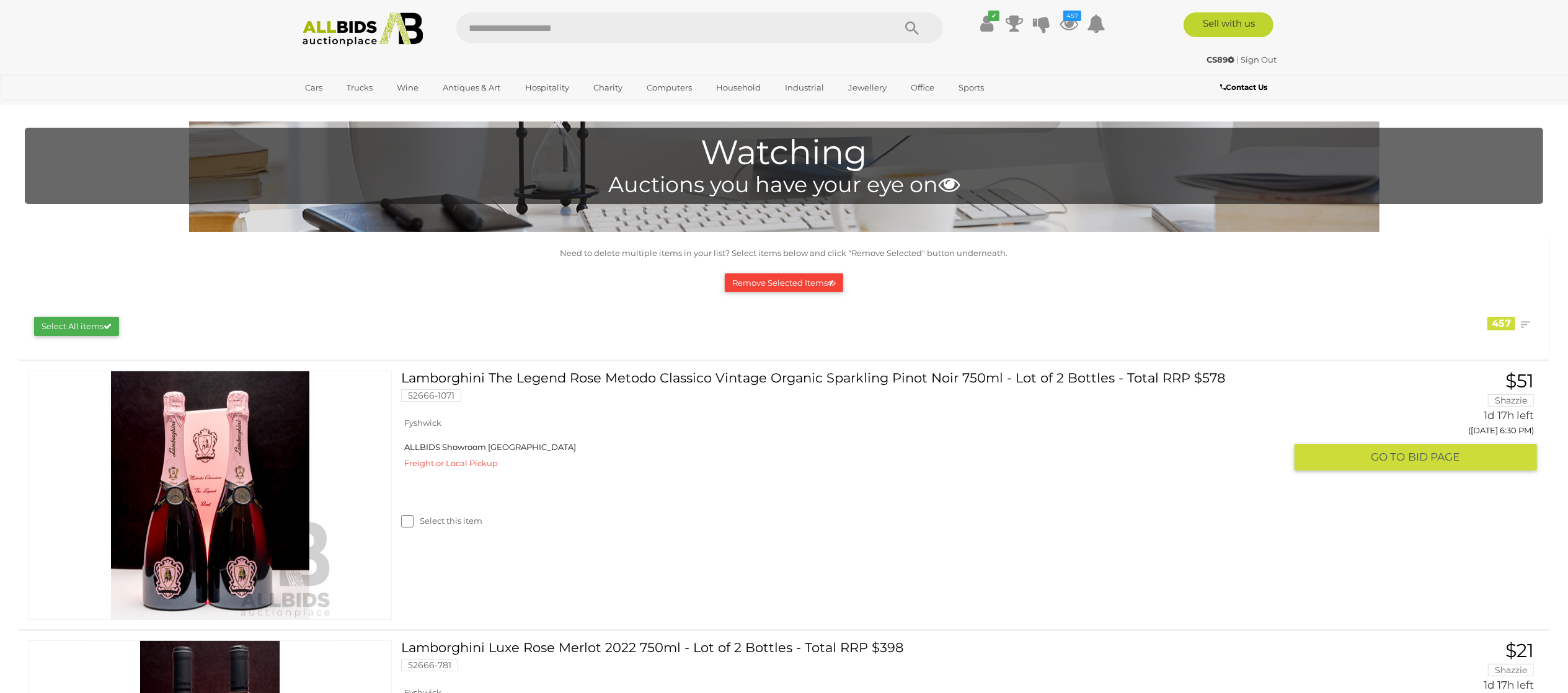
click at [452, 524] on label "Select this item" at bounding box center [442, 521] width 81 height 12
click at [802, 284] on button "Remove Selected Items" at bounding box center [784, 283] width 118 height 20
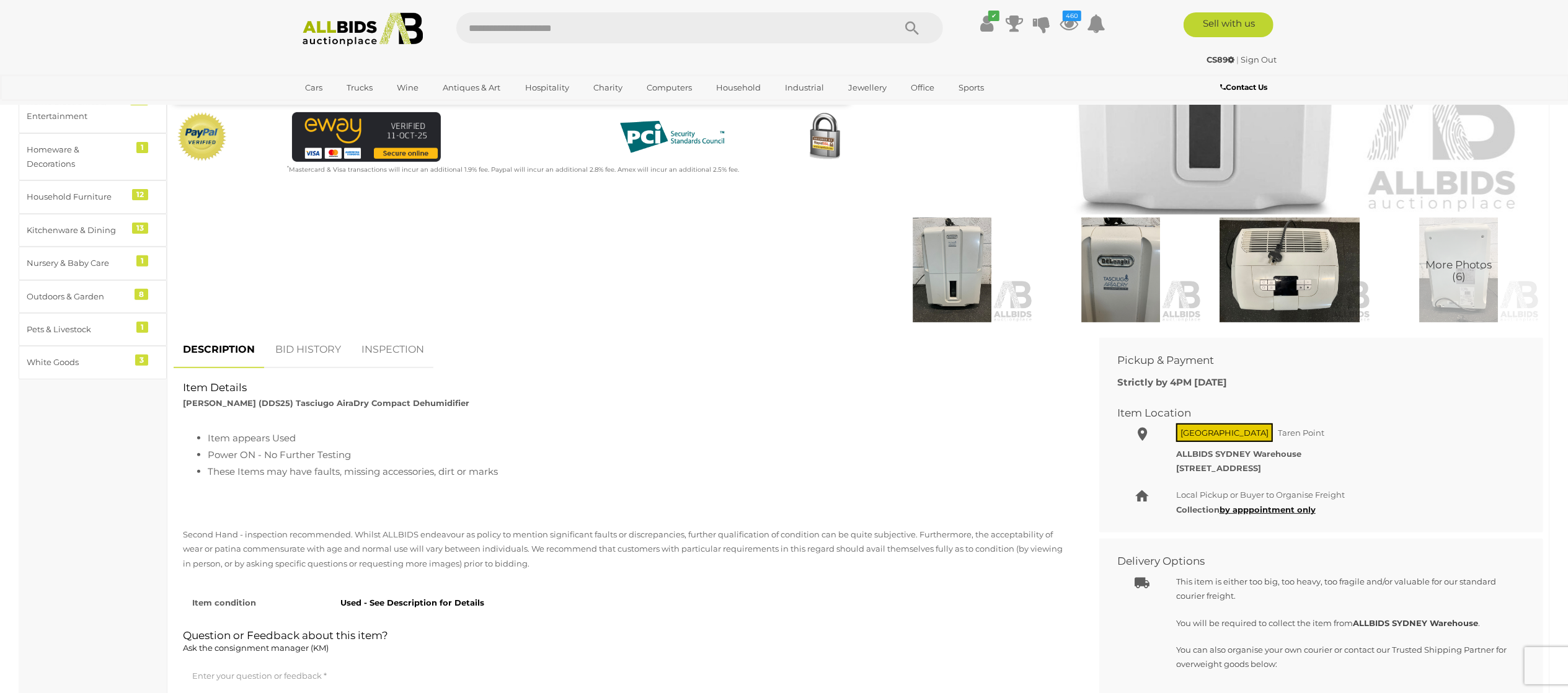
scroll to position [248, 0]
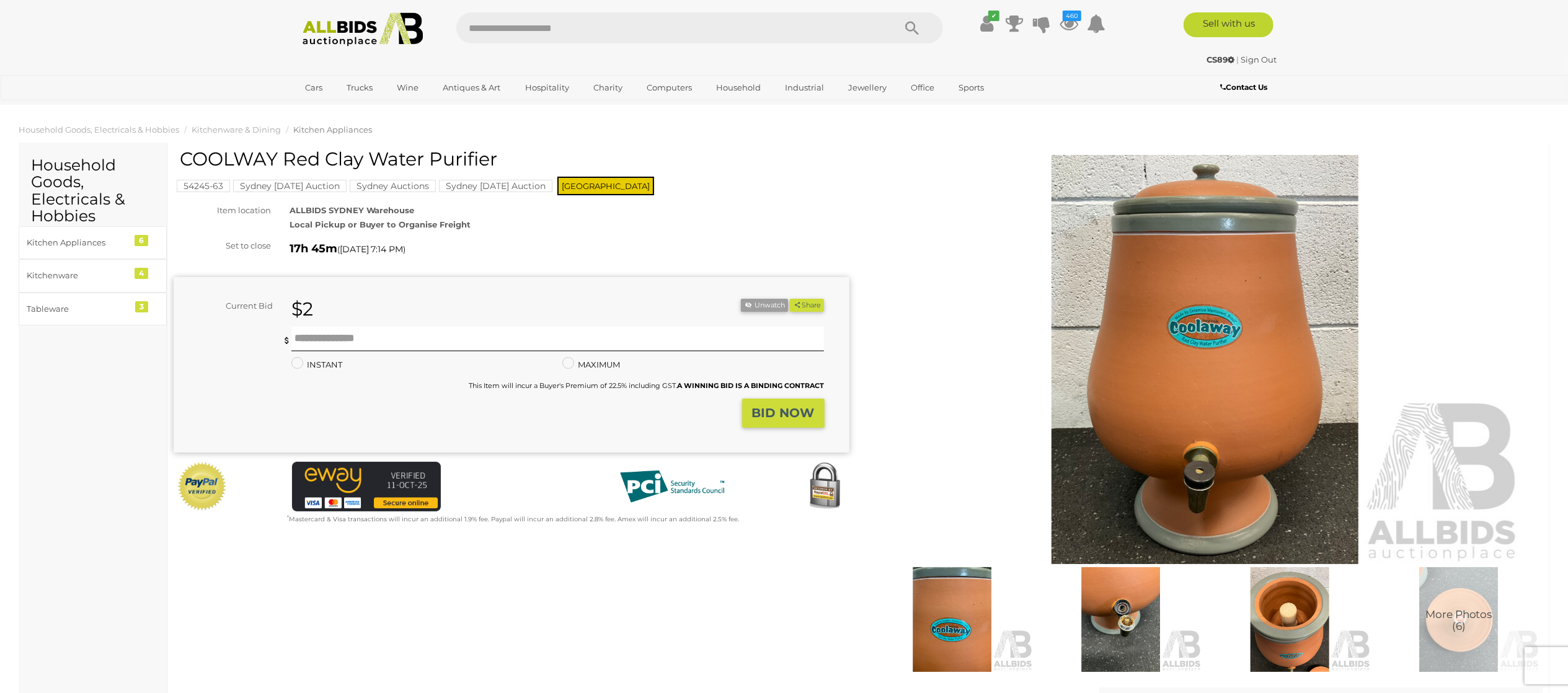
click at [1292, 409] on img at bounding box center [1206, 360] width 635 height 410
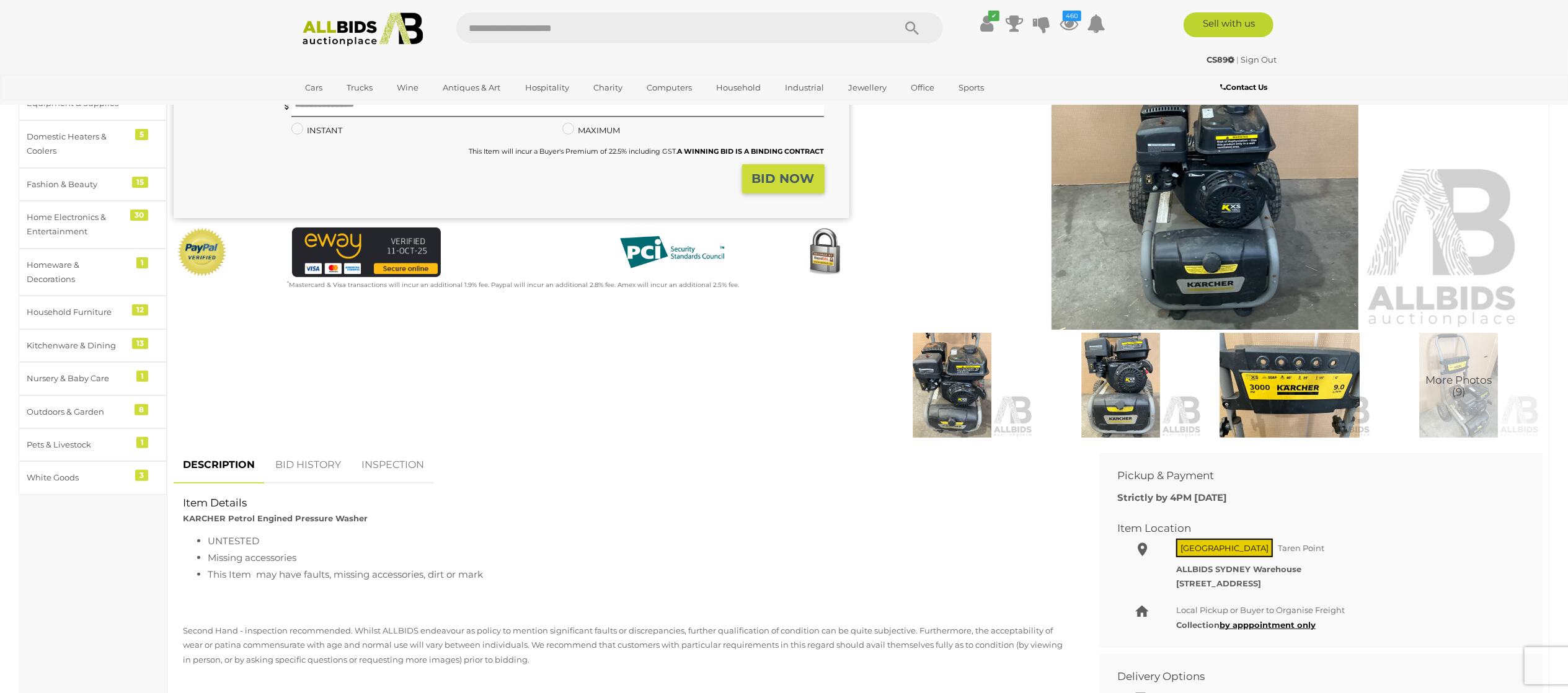
scroll to position [248, 0]
